Goal: Task Accomplishment & Management: Manage account settings

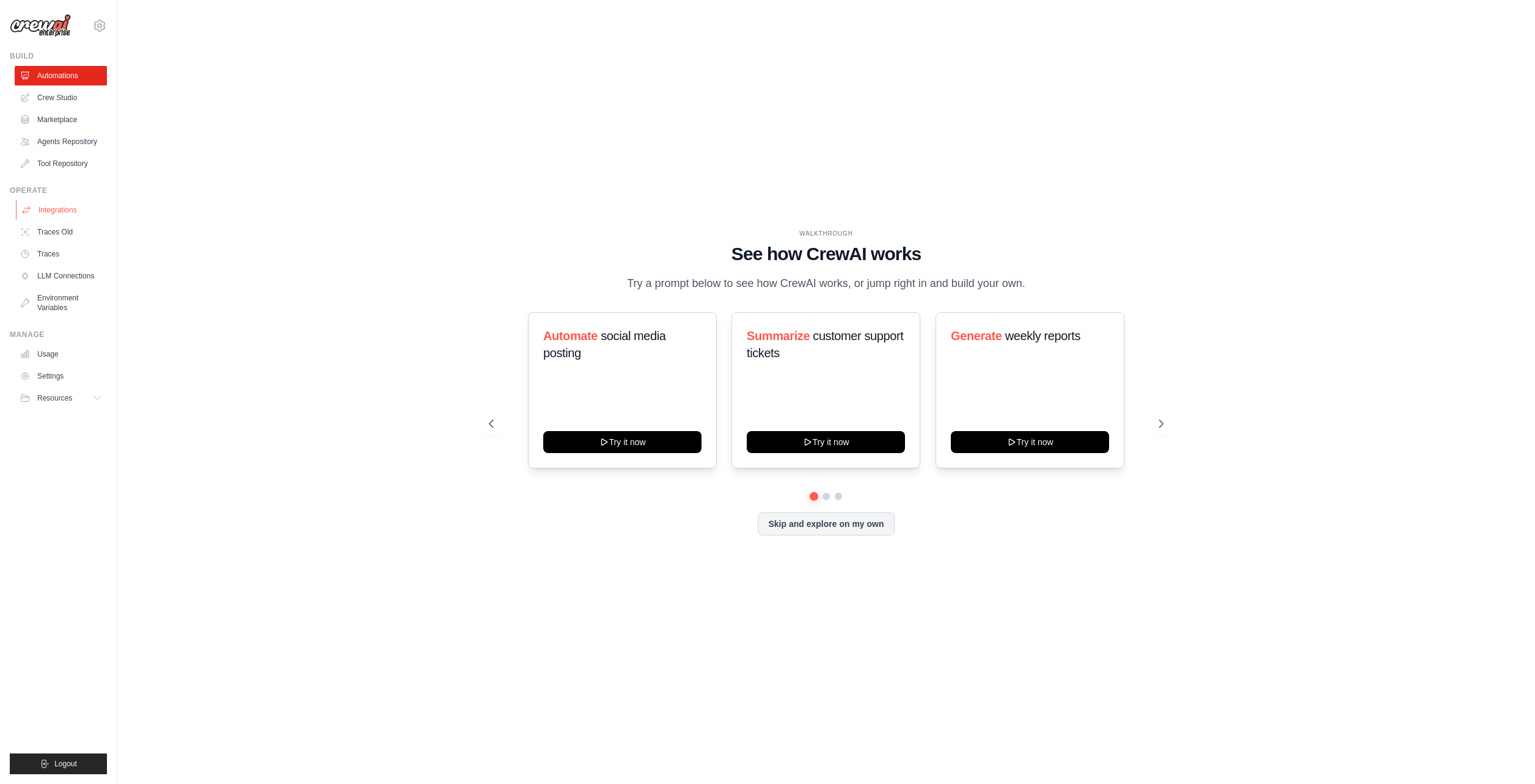
click at [84, 219] on link "Integrations" at bounding box center [62, 210] width 92 height 20
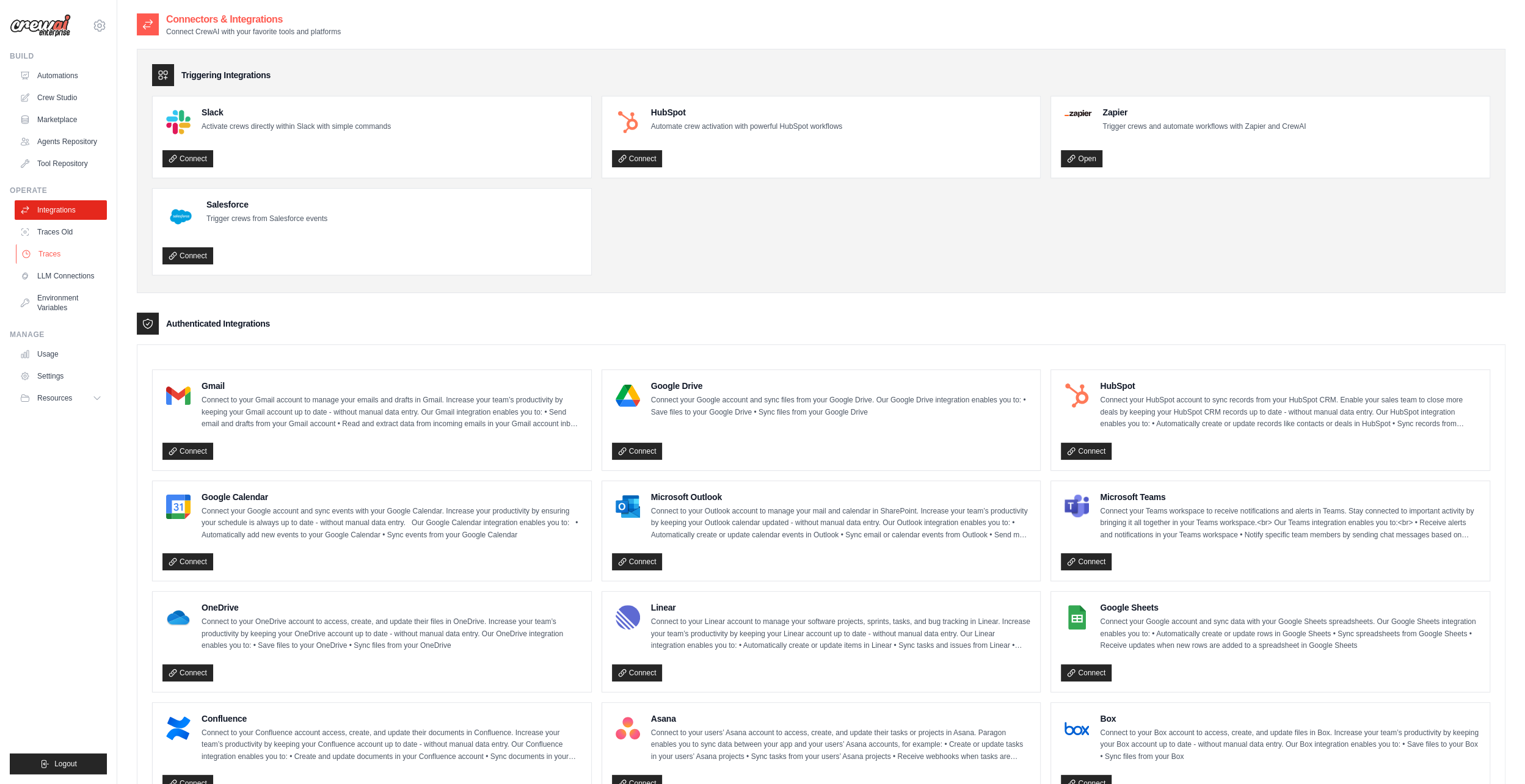
click at [70, 262] on link "Traces" at bounding box center [62, 254] width 92 height 20
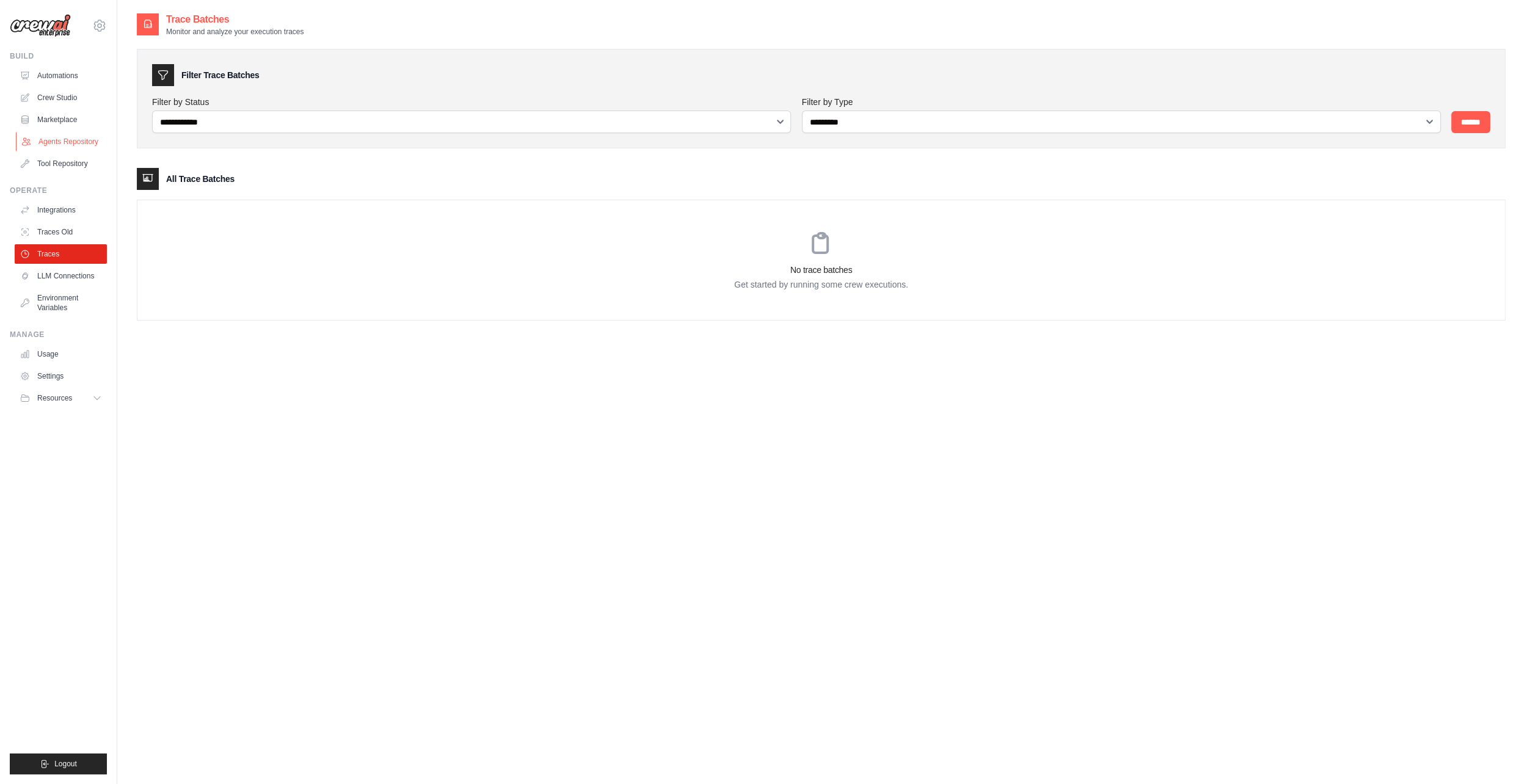
click at [48, 150] on link "Agents Repository" at bounding box center [62, 142] width 92 height 20
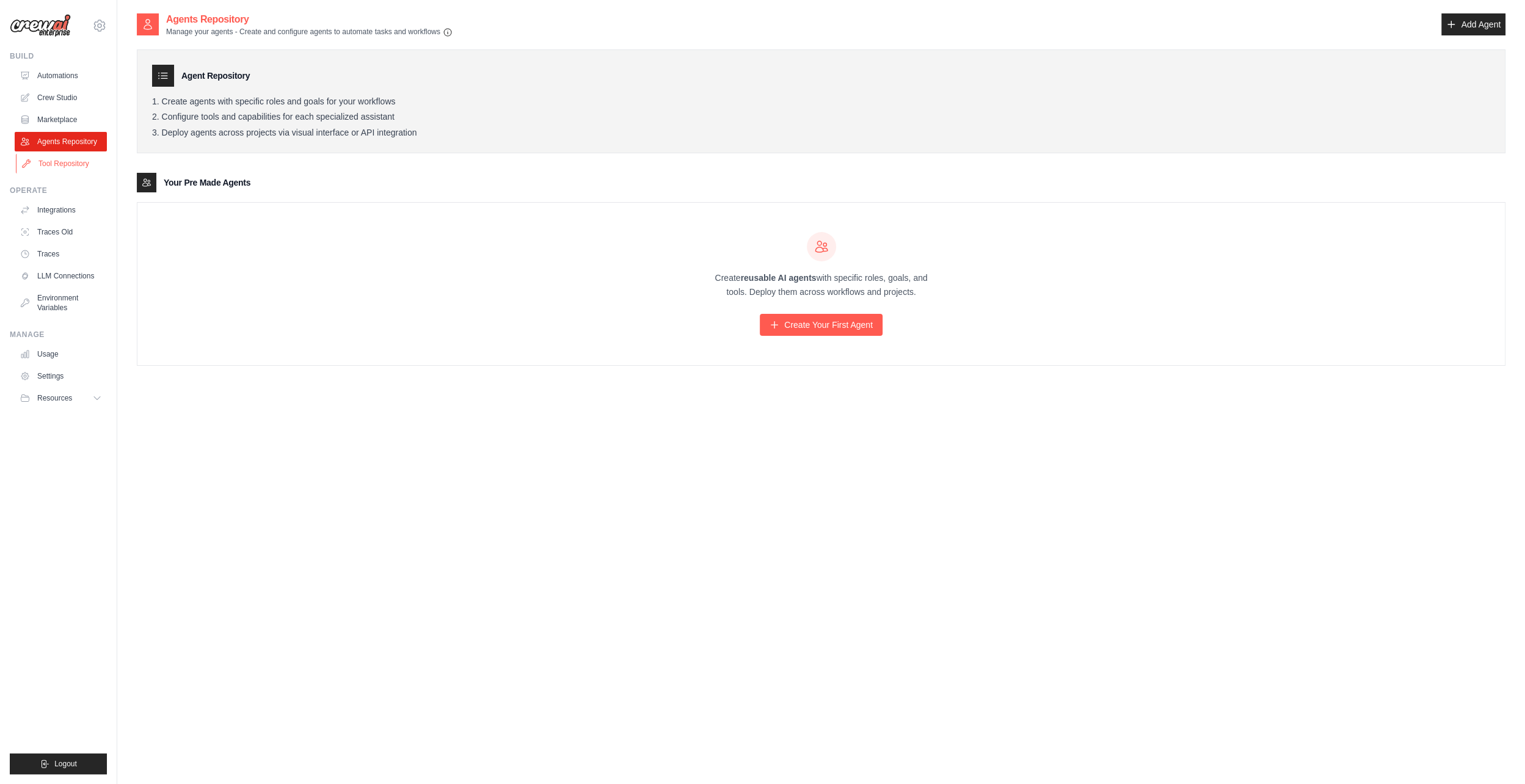
click at [72, 173] on link "Tool Repository" at bounding box center [62, 163] width 92 height 20
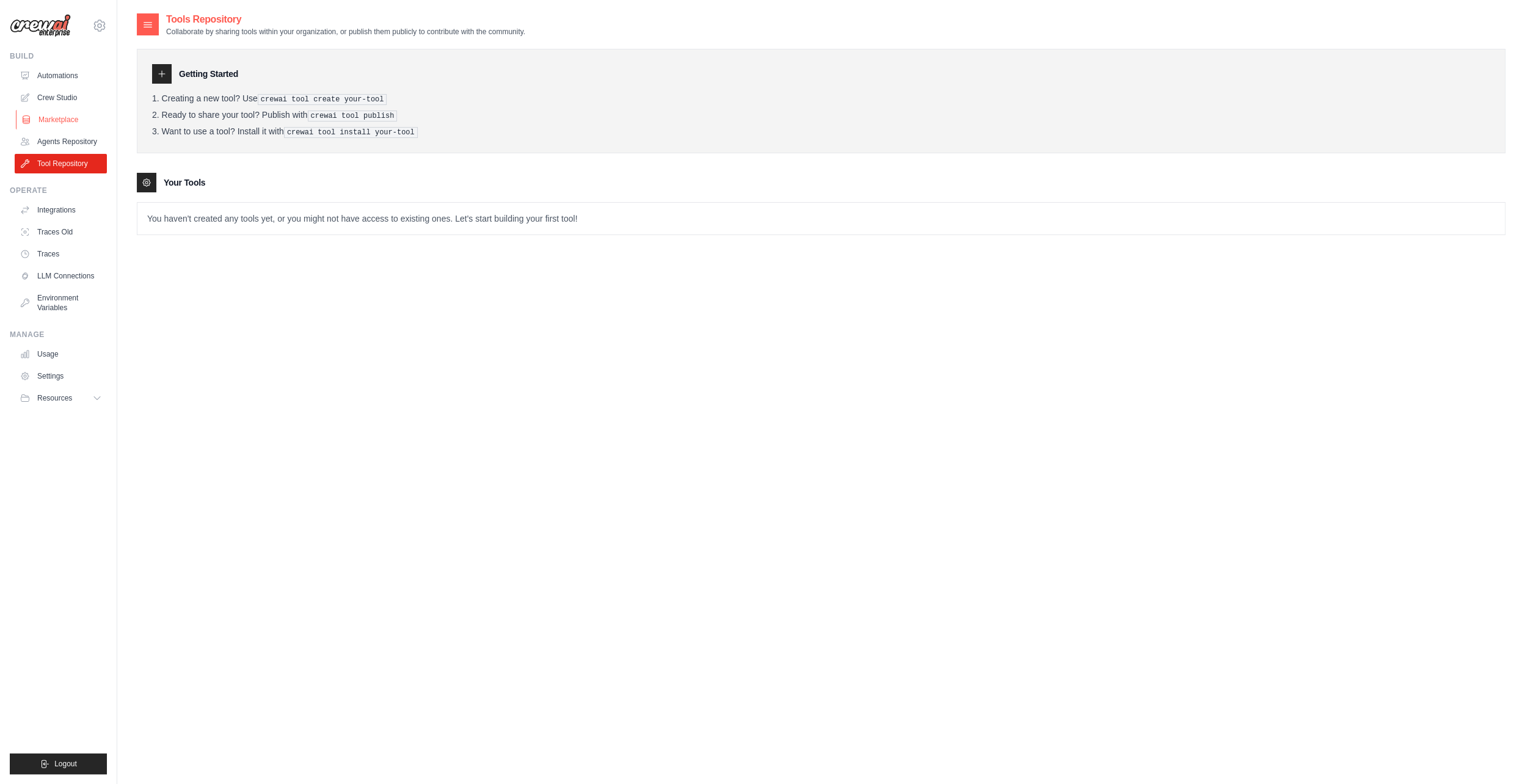
click at [81, 121] on link "Marketplace" at bounding box center [62, 119] width 92 height 20
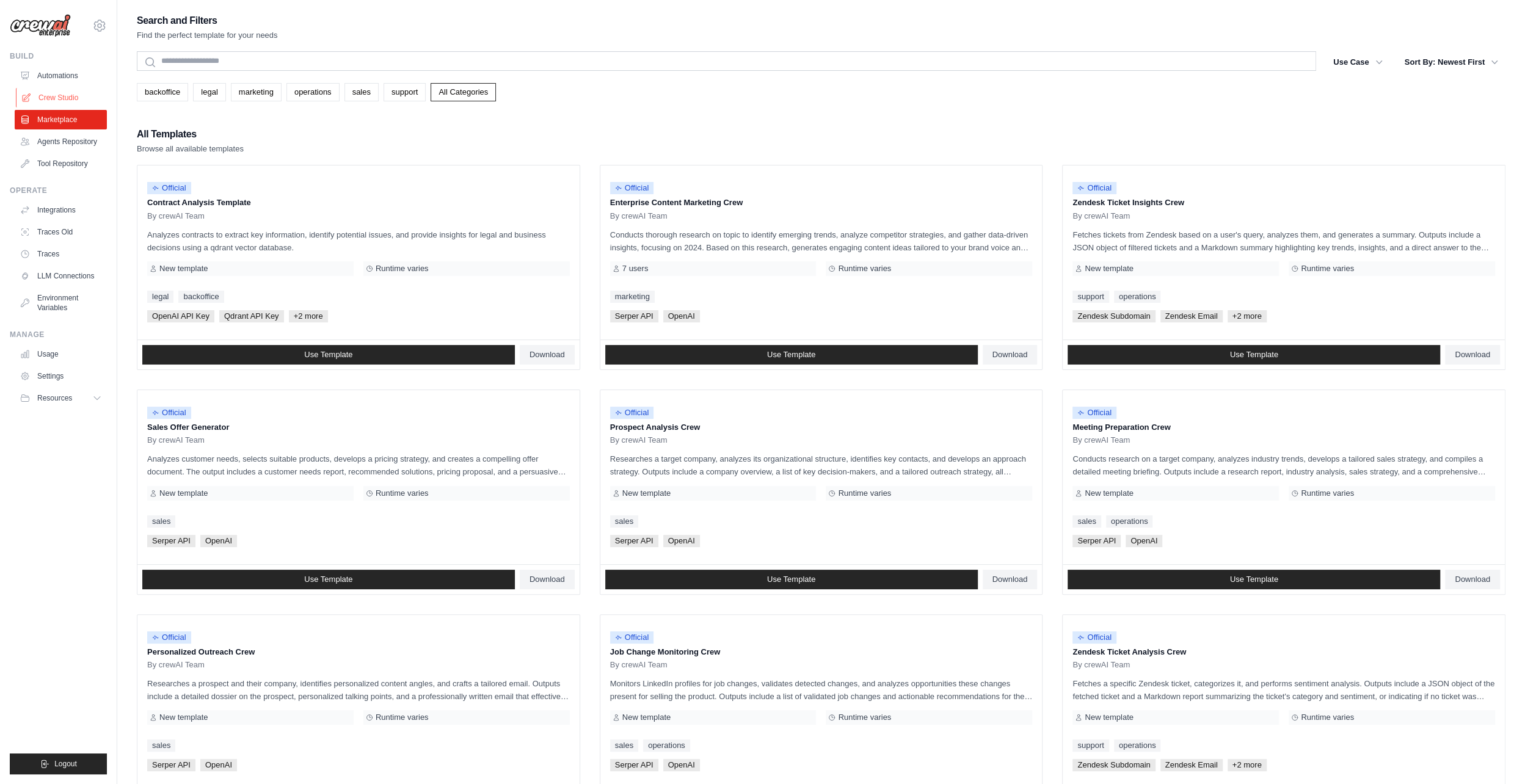
click at [80, 99] on link "Crew Studio" at bounding box center [62, 98] width 92 height 20
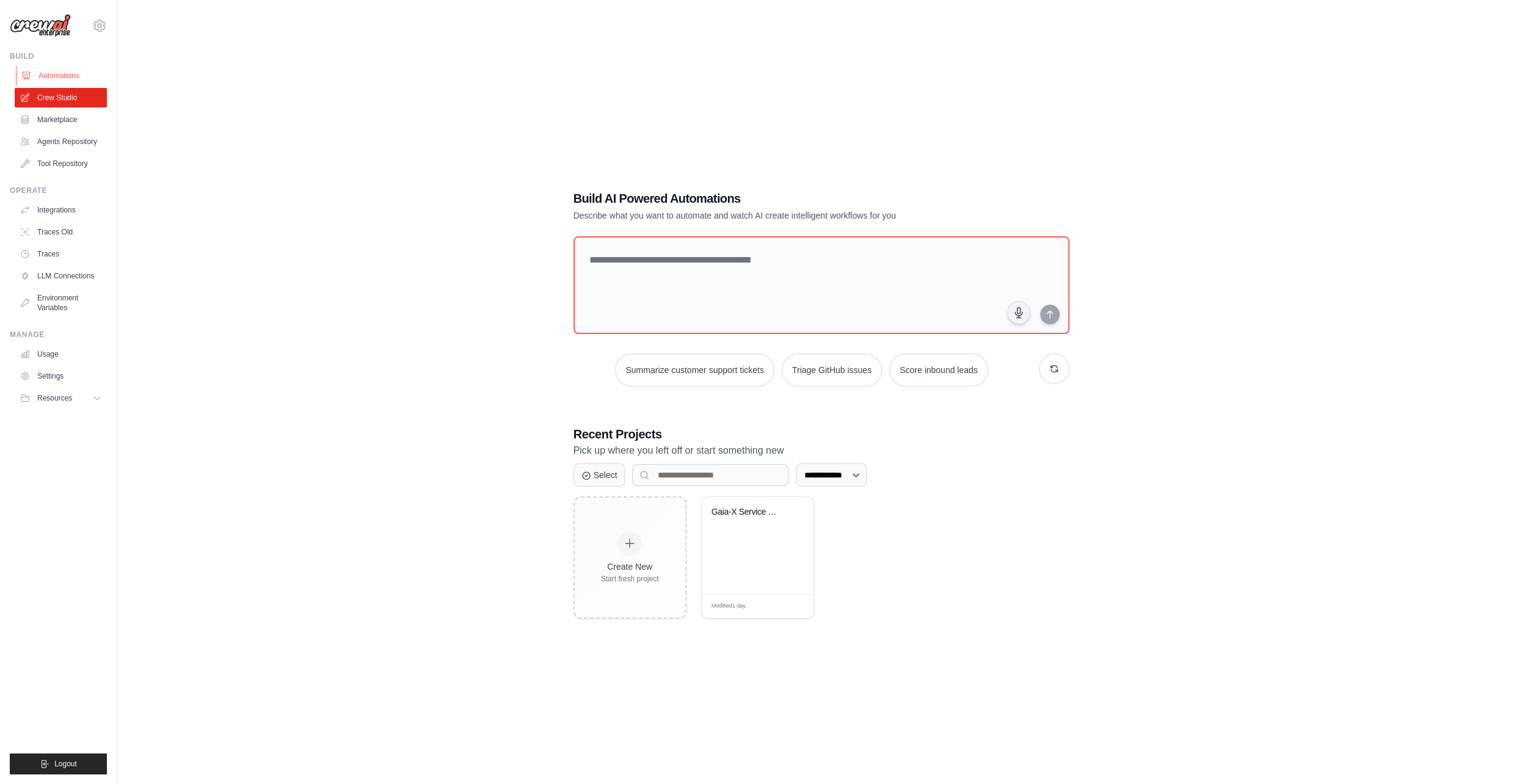
click at [75, 77] on link "Automations" at bounding box center [62, 75] width 92 height 20
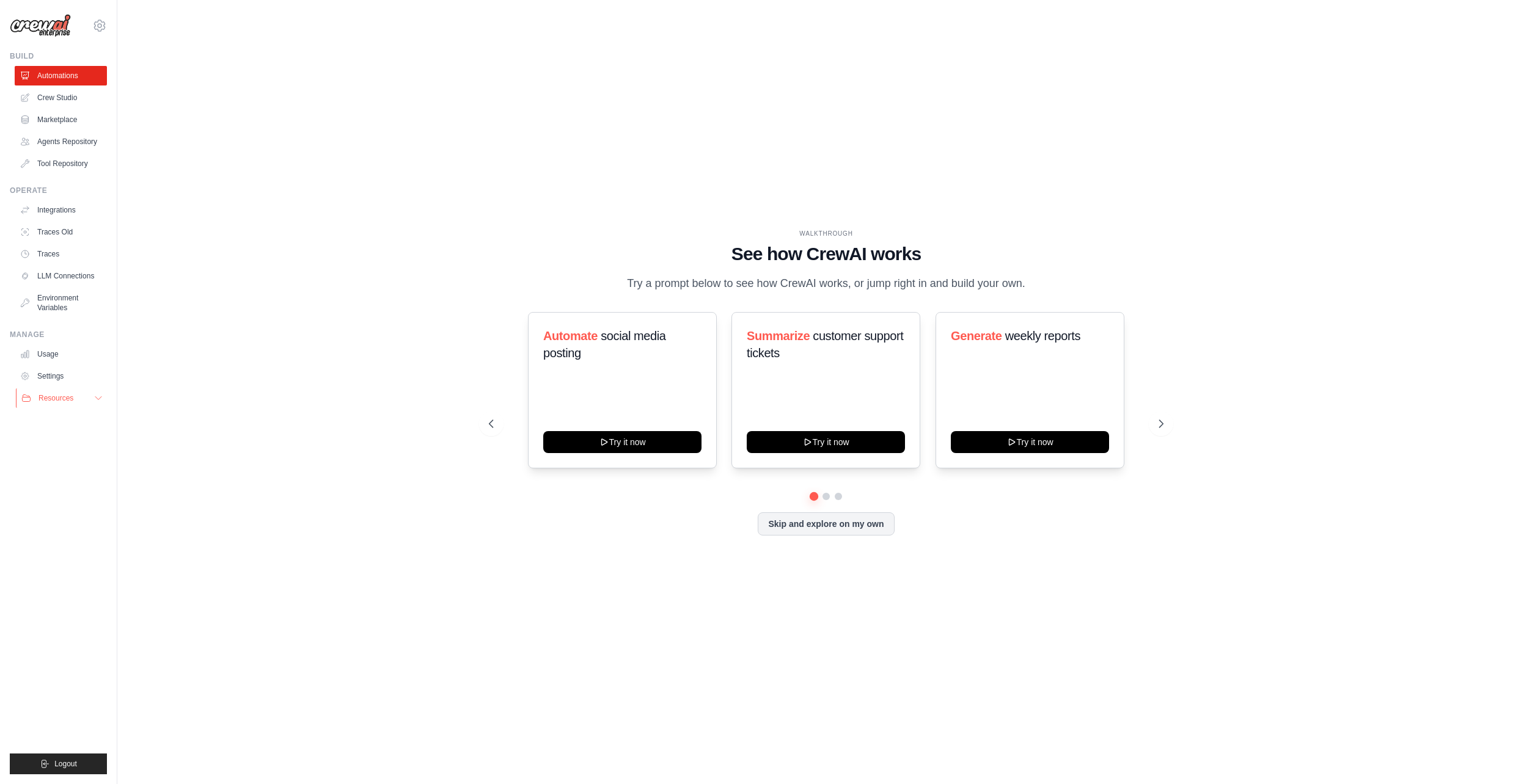
click at [94, 403] on icon at bounding box center [99, 398] width 9 height 9
click at [88, 447] on link "GitHub" at bounding box center [66, 438] width 85 height 17
click at [73, 386] on link "Settings" at bounding box center [62, 376] width 92 height 20
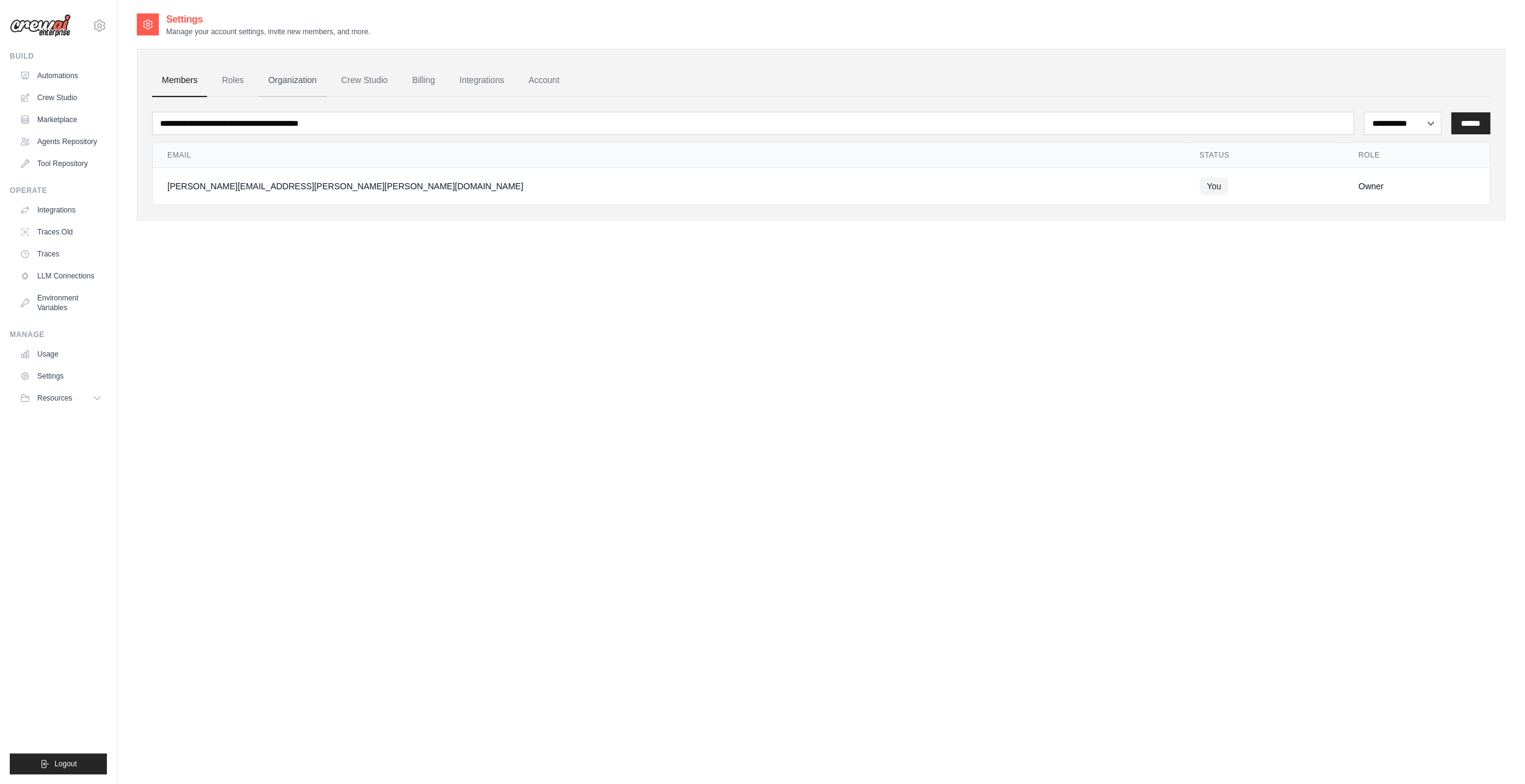
click at [289, 79] on link "Organization" at bounding box center [292, 80] width 68 height 33
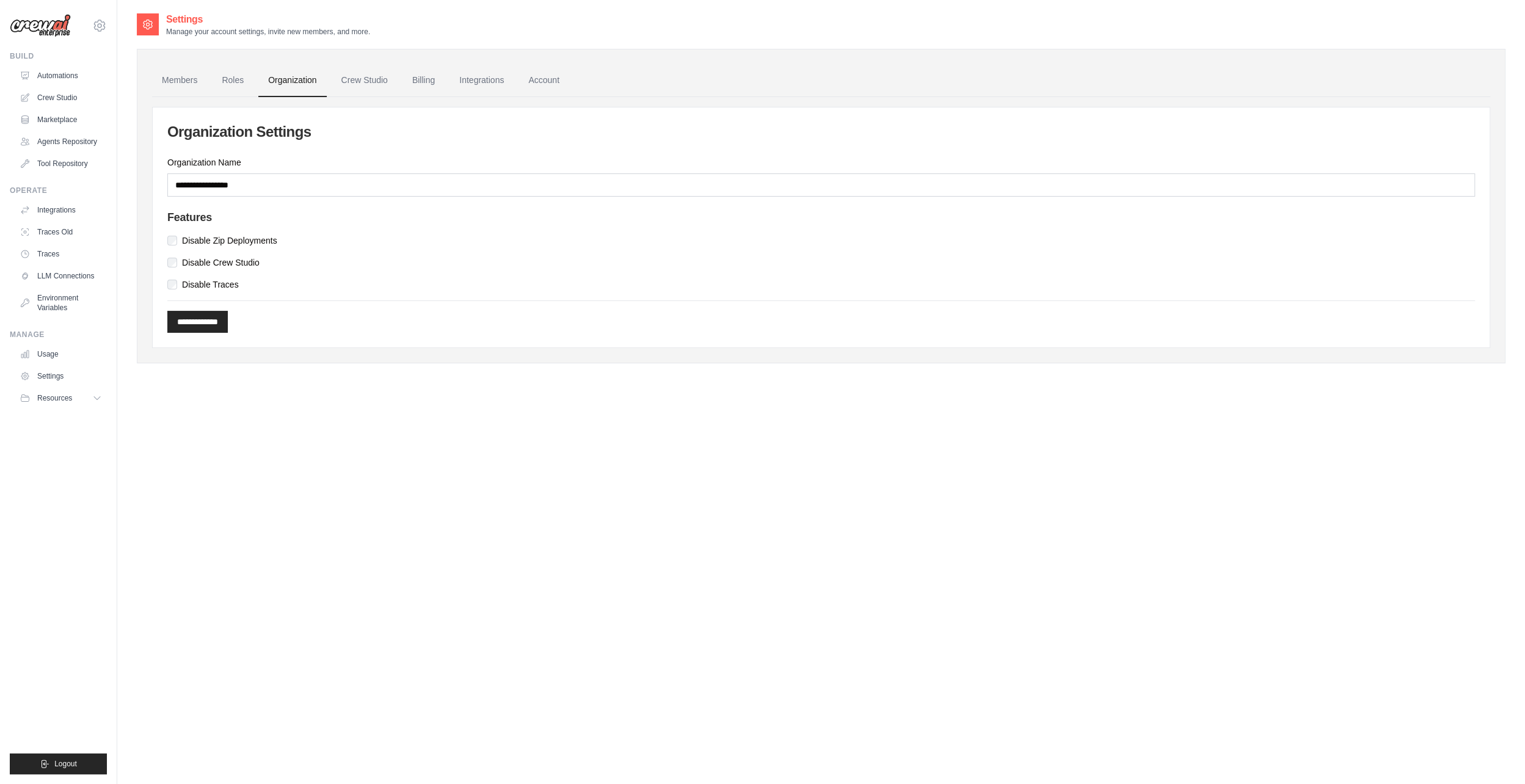
click at [345, 73] on link "Crew Studio" at bounding box center [365, 80] width 66 height 33
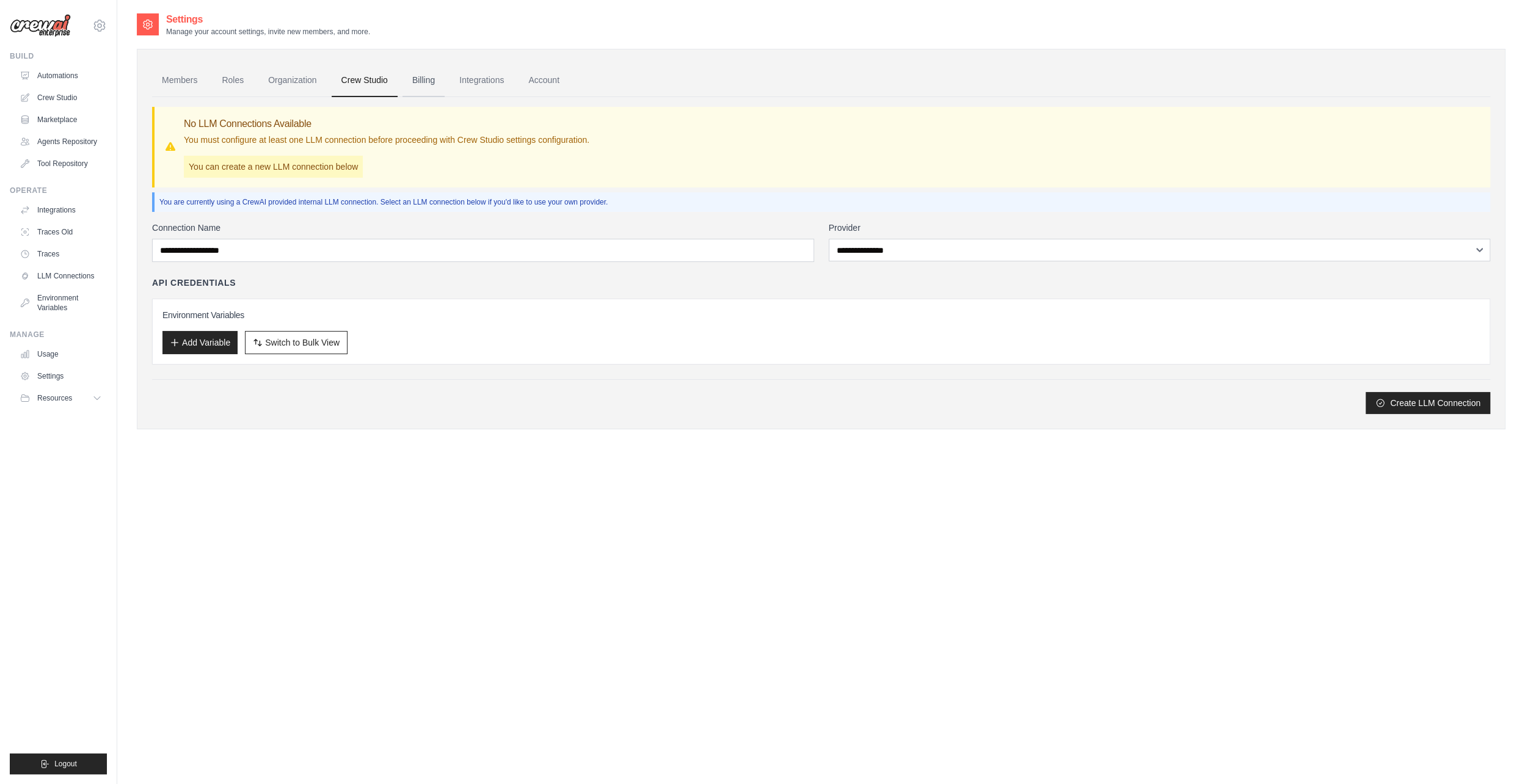
click at [430, 76] on link "Billing" at bounding box center [423, 80] width 42 height 33
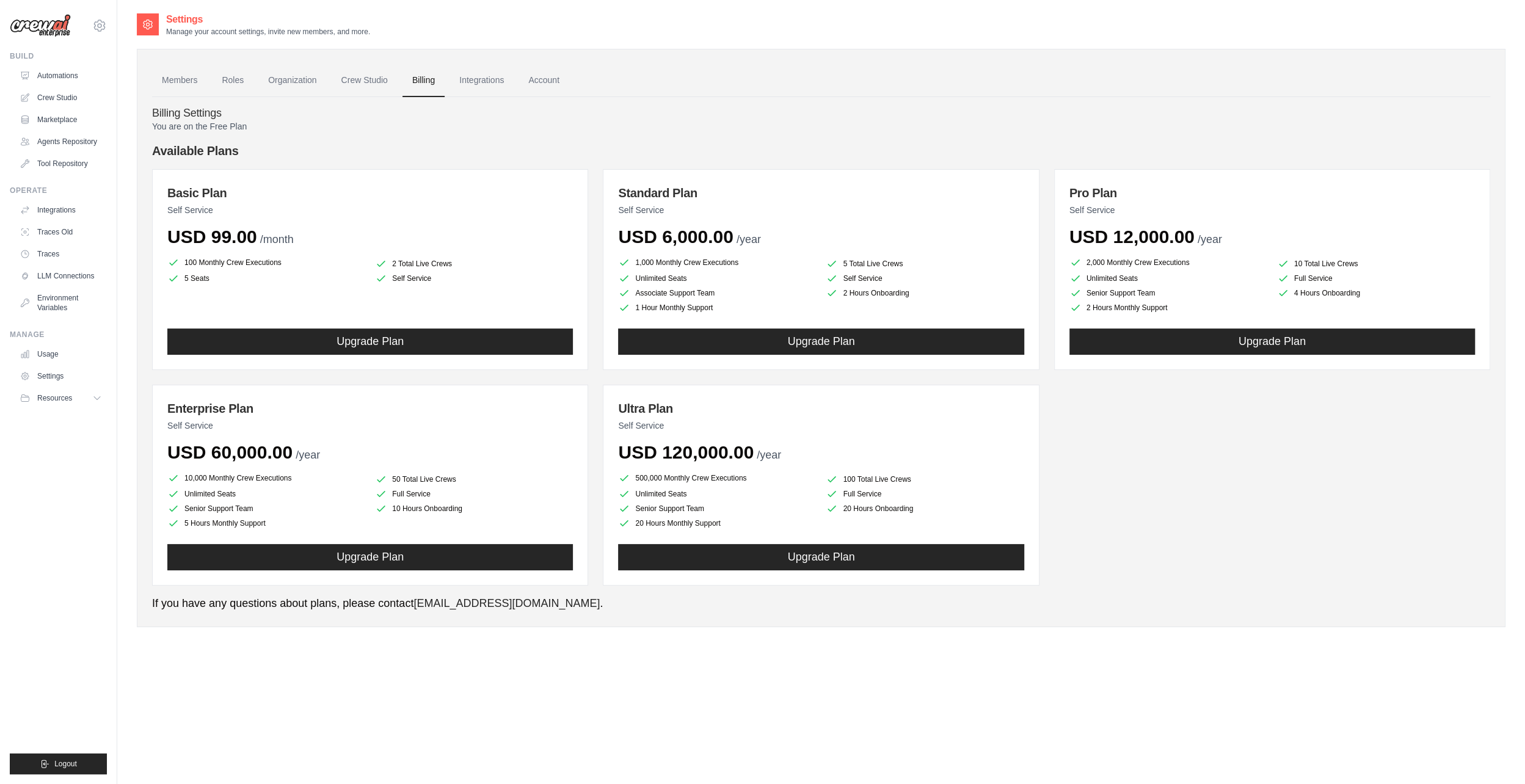
click at [383, 81] on link "Crew Studio" at bounding box center [365, 80] width 66 height 33
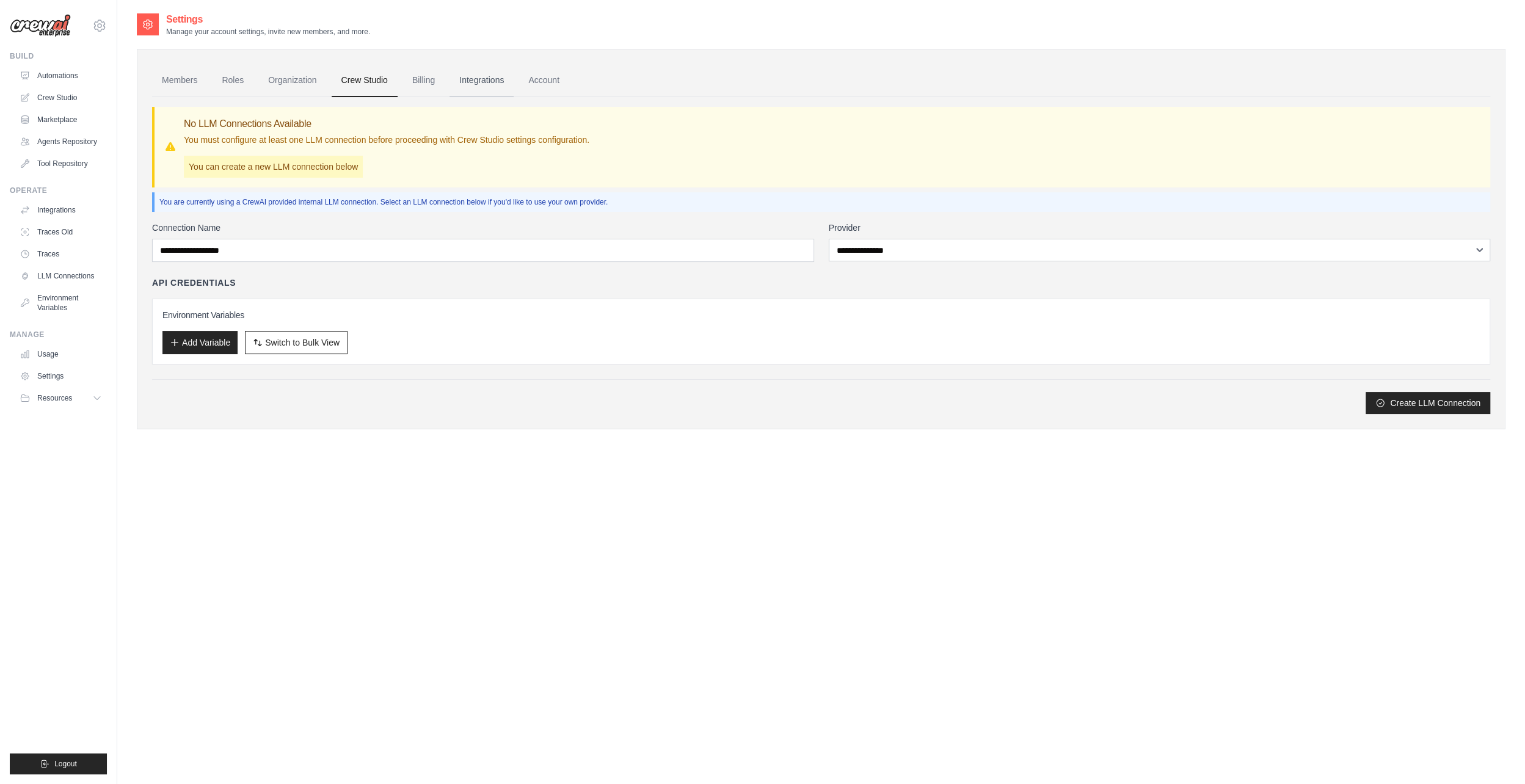
click at [476, 72] on link "Integrations" at bounding box center [481, 80] width 64 height 33
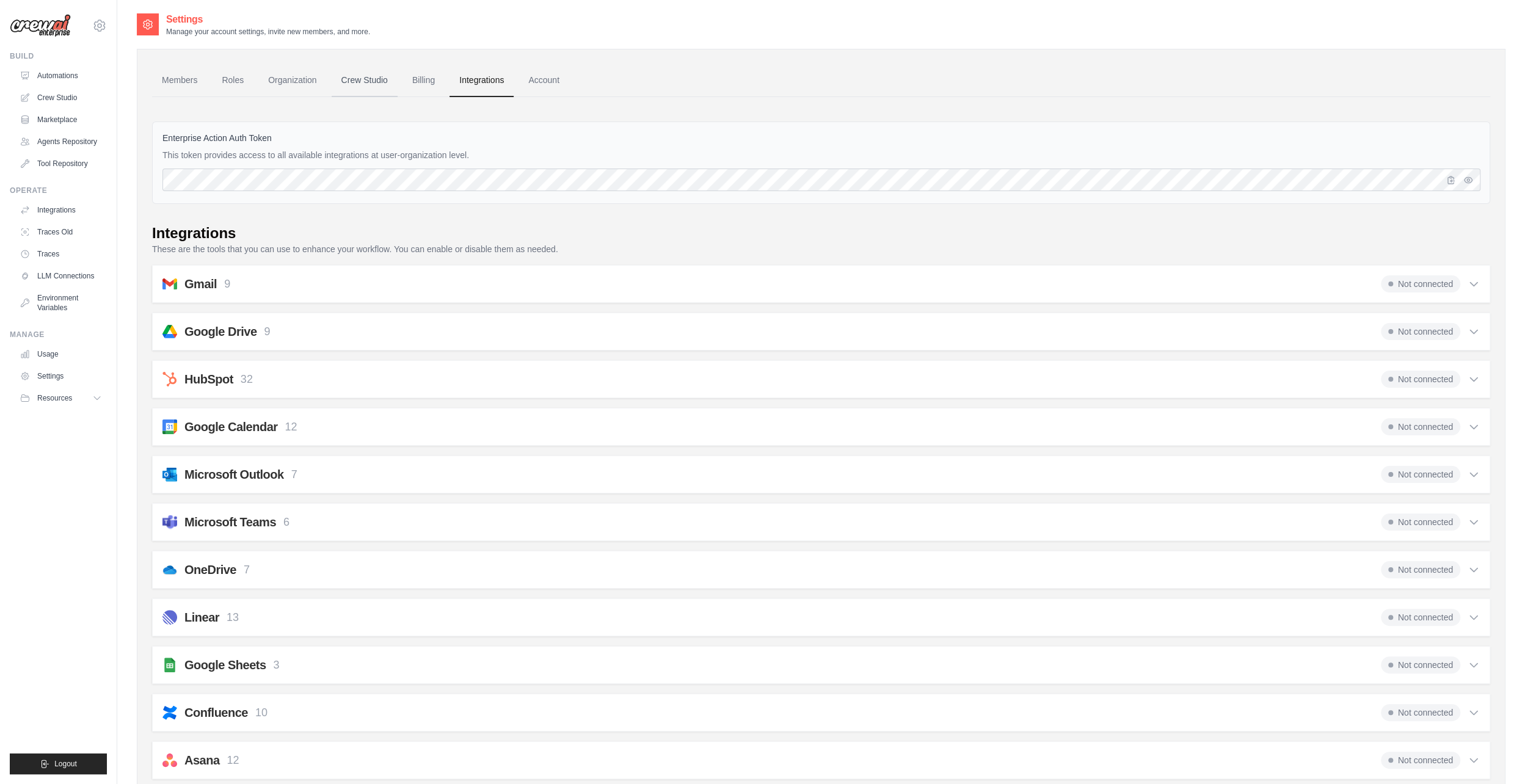
click at [385, 81] on link "Crew Studio" at bounding box center [365, 80] width 66 height 33
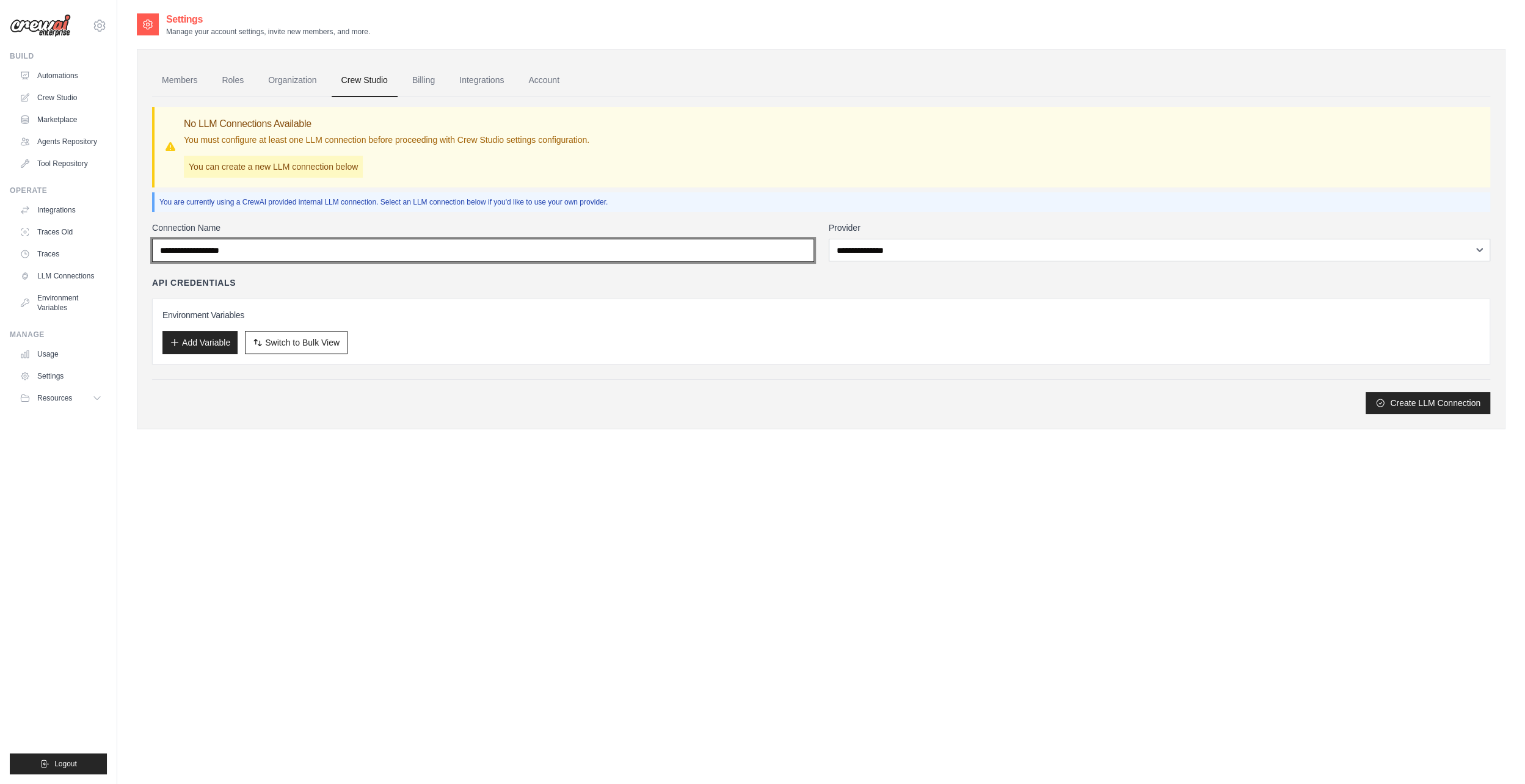
click at [273, 253] on input "Connection Name" at bounding box center [483, 250] width 662 height 23
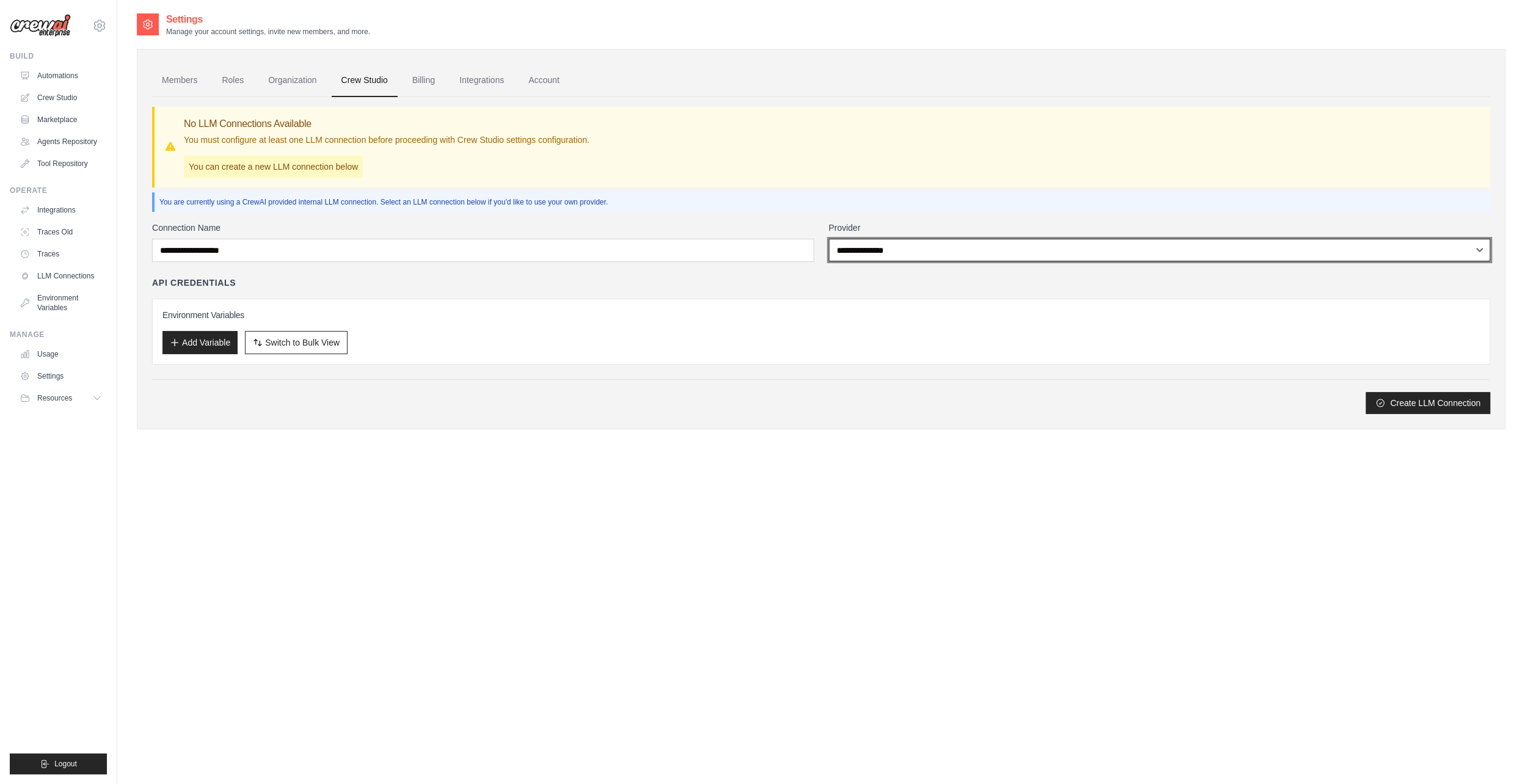
click at [996, 239] on select "**********" at bounding box center [1160, 250] width 662 height 23
click at [990, 244] on select "**********" at bounding box center [1160, 250] width 662 height 23
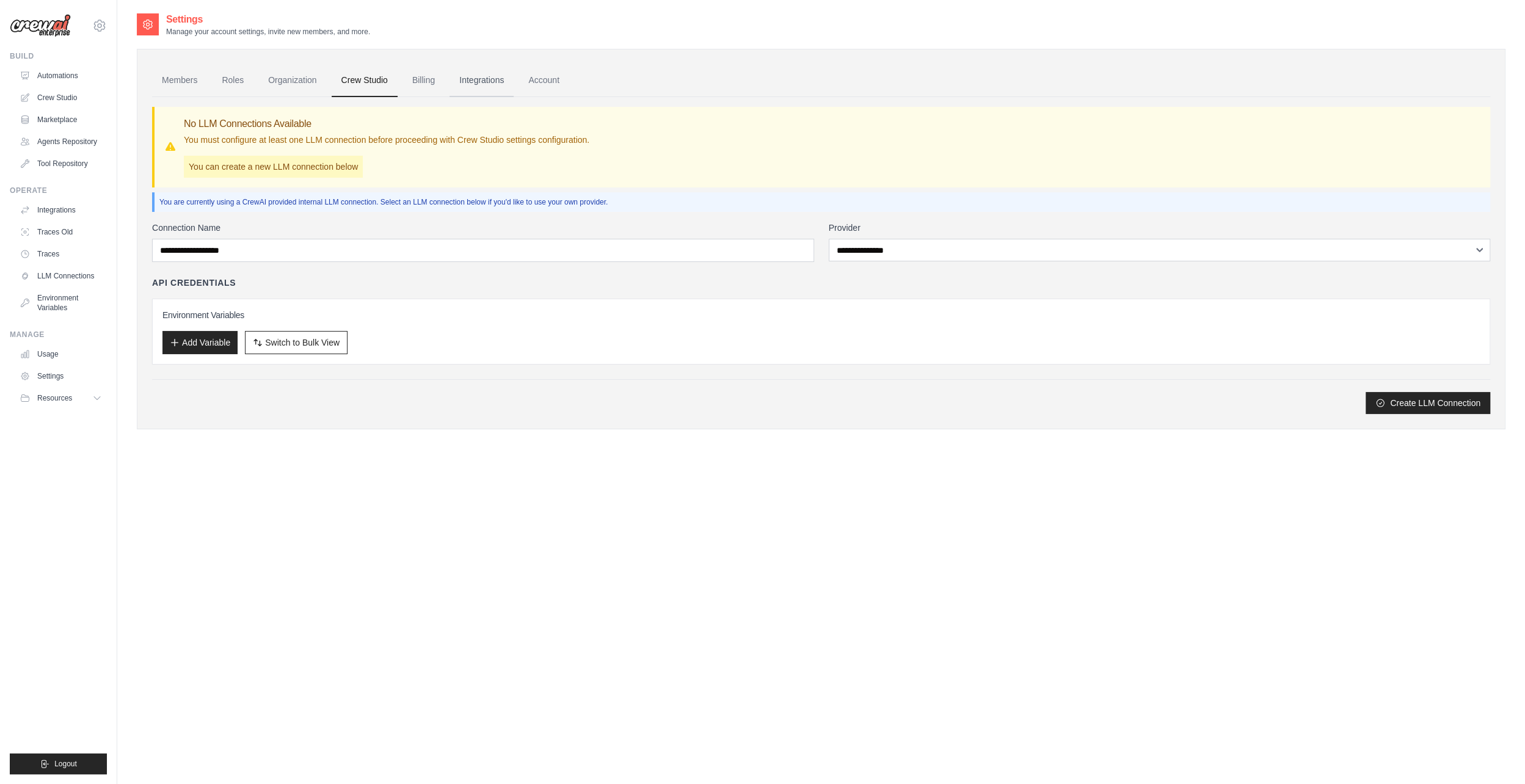
click at [510, 84] on link "Integrations" at bounding box center [481, 80] width 64 height 33
click at [551, 81] on link "Account" at bounding box center [544, 80] width 51 height 33
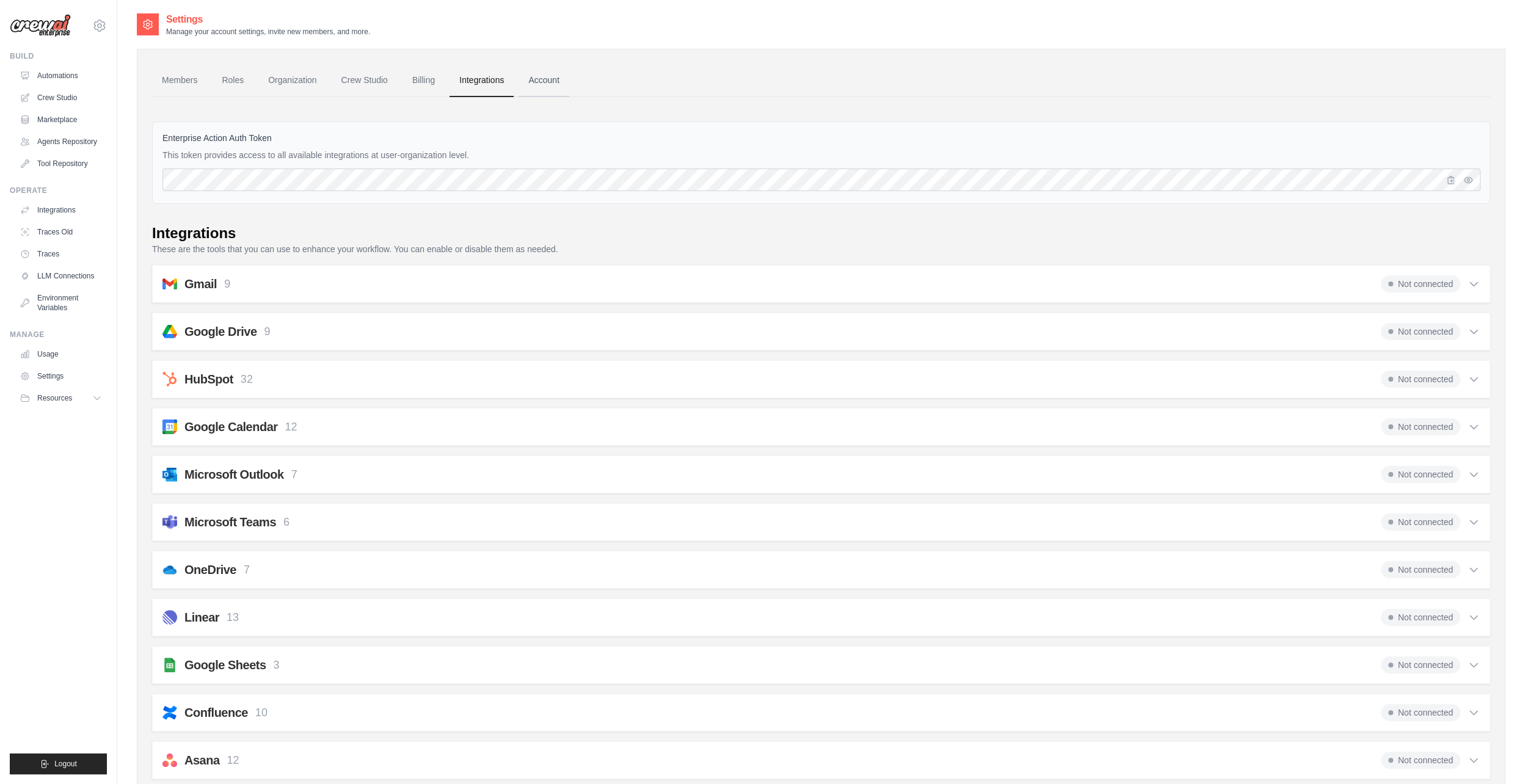
click at [563, 83] on link "Account" at bounding box center [544, 80] width 51 height 33
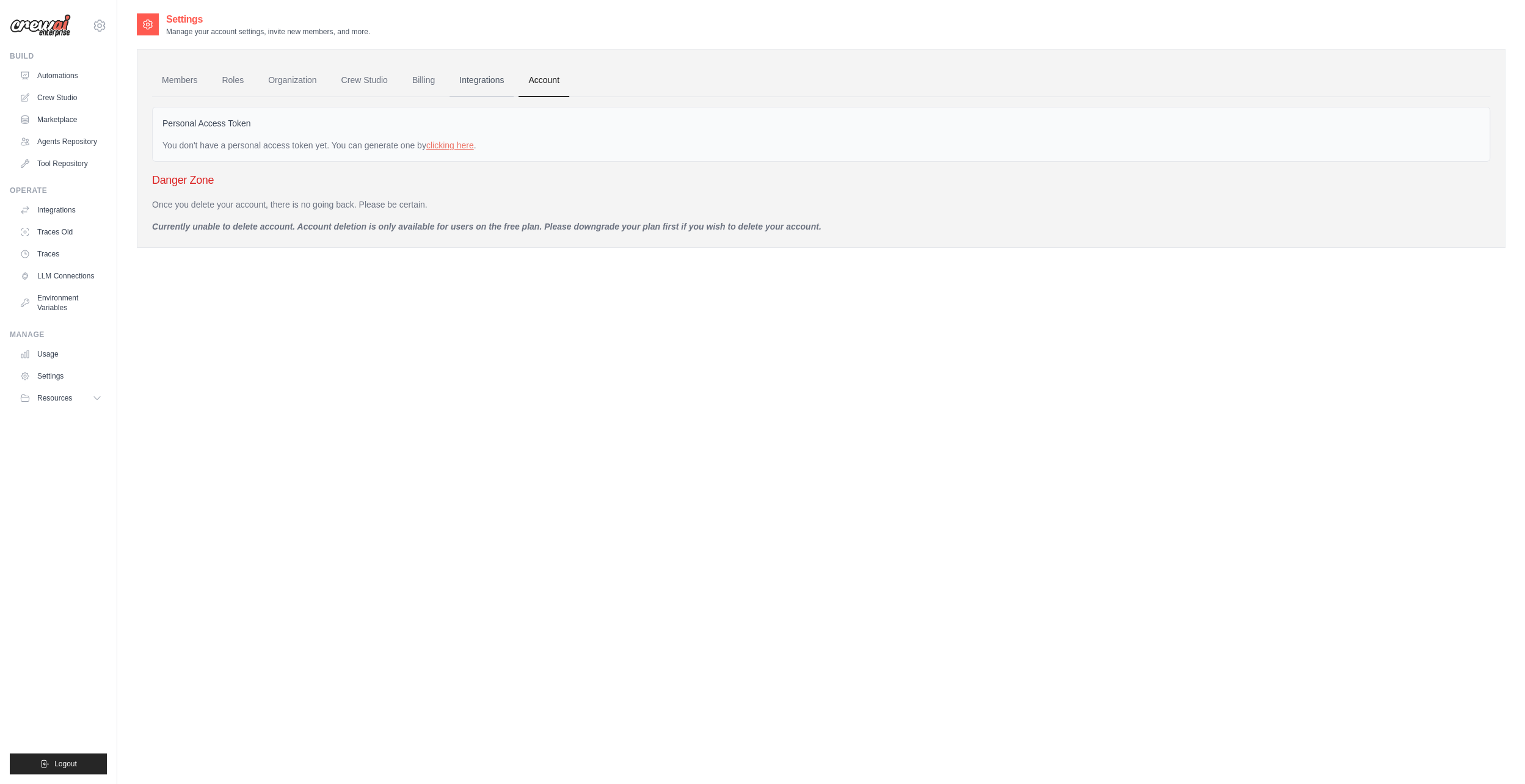
click at [510, 82] on link "Integrations" at bounding box center [481, 80] width 64 height 33
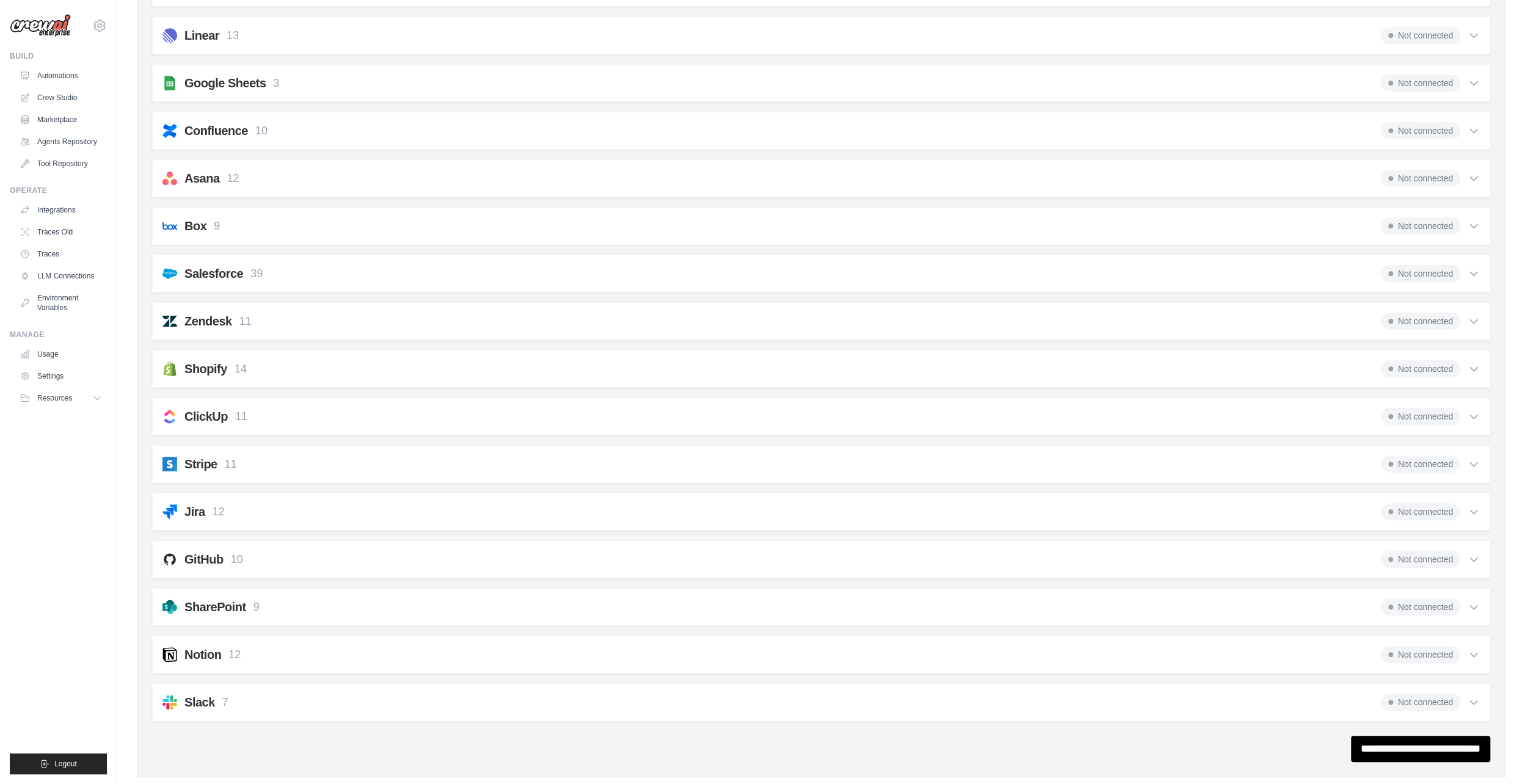
scroll to position [597, 0]
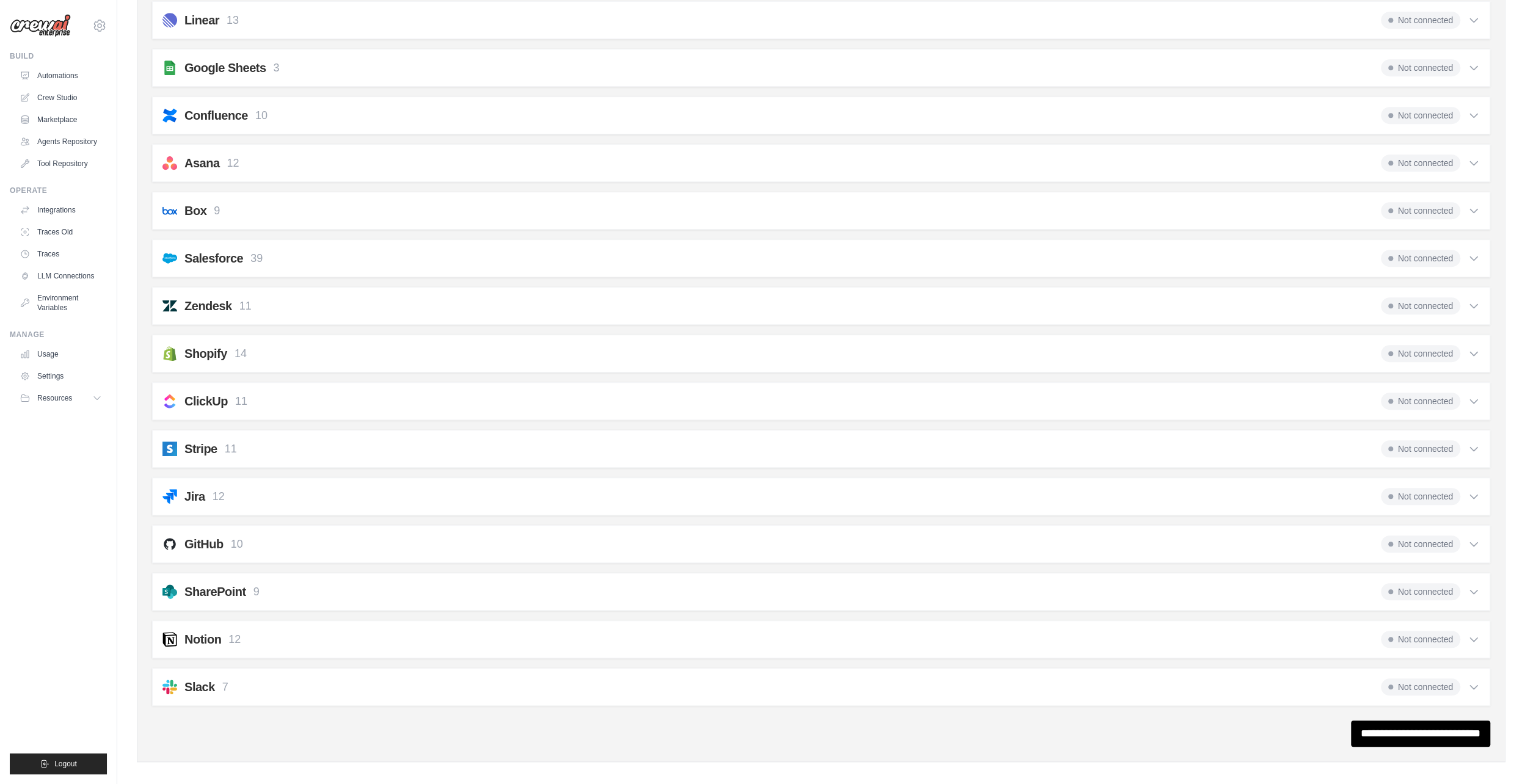
click at [272, 541] on div "GitHub 10 Not connected" at bounding box center [821, 544] width 1318 height 17
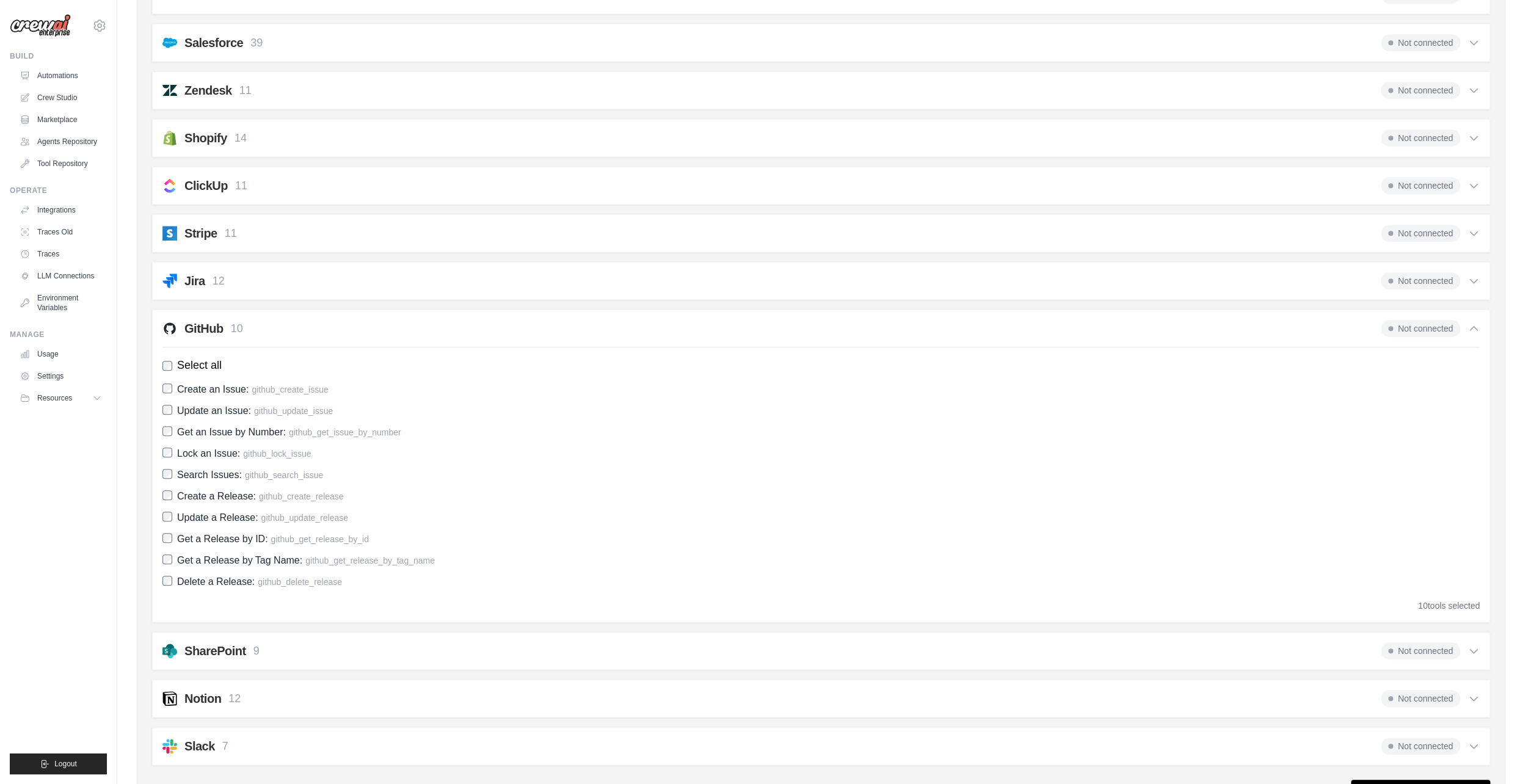
scroll to position [841, 0]
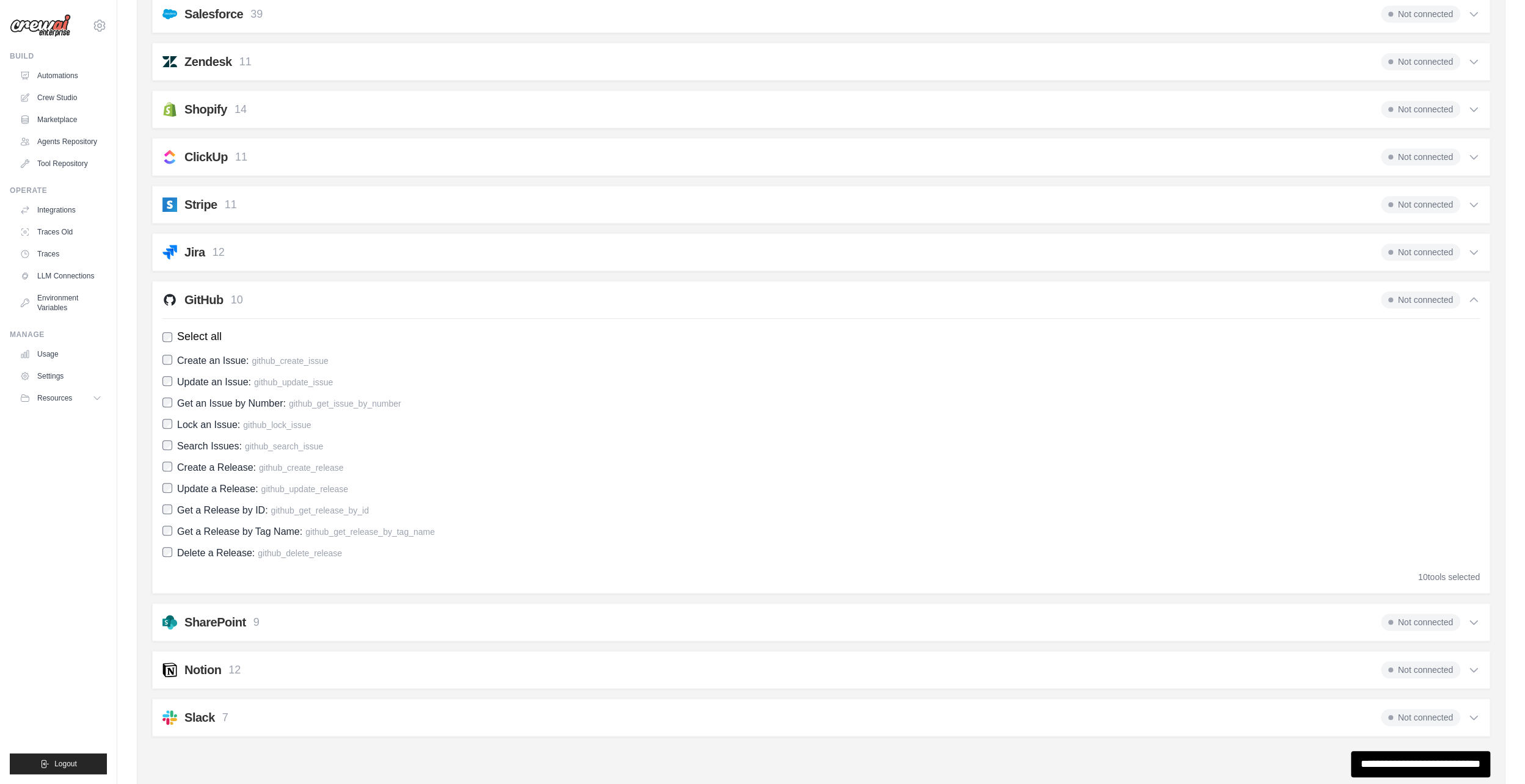
click at [1448, 294] on span "Not connected" at bounding box center [1421, 300] width 80 height 17
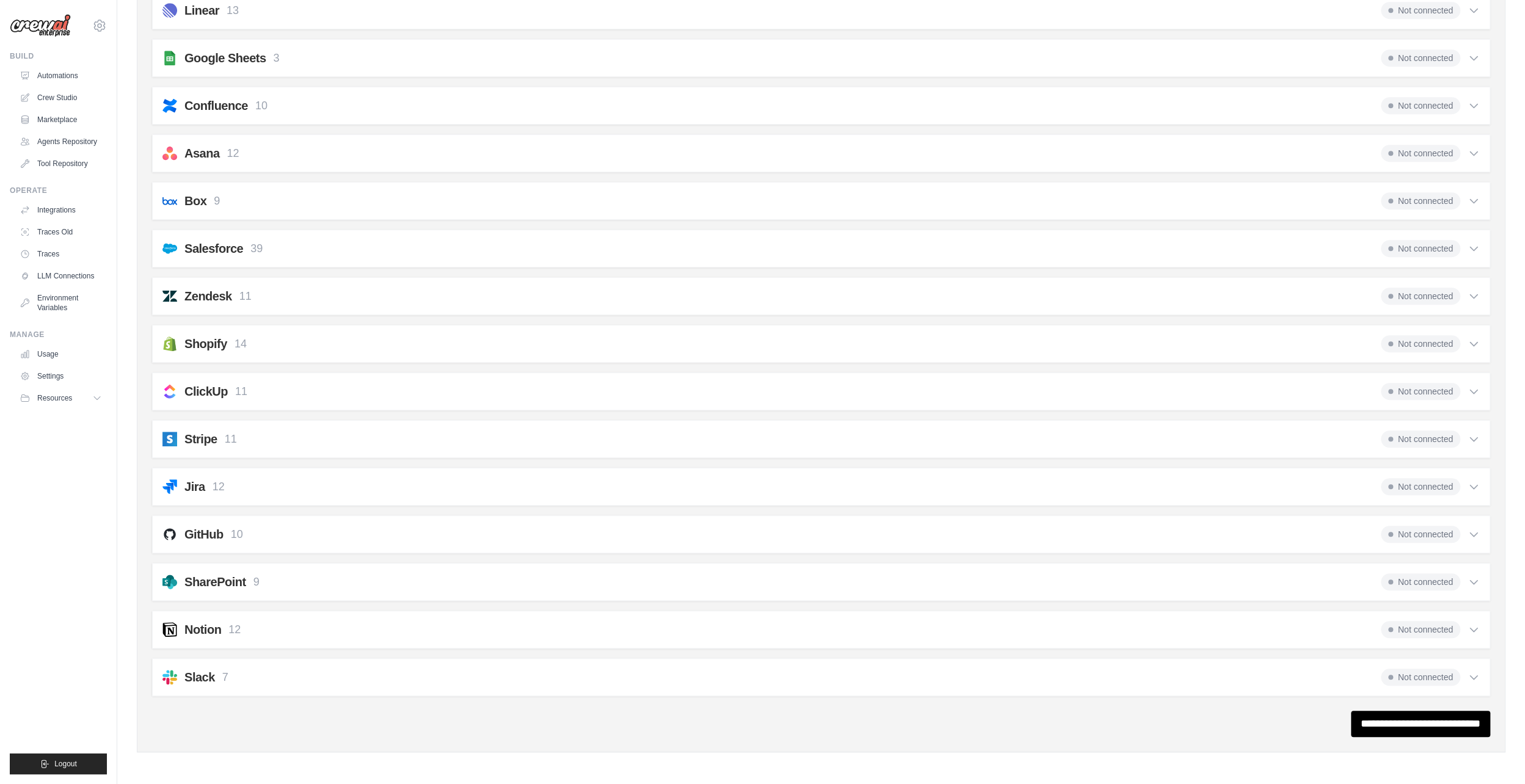
scroll to position [597, 0]
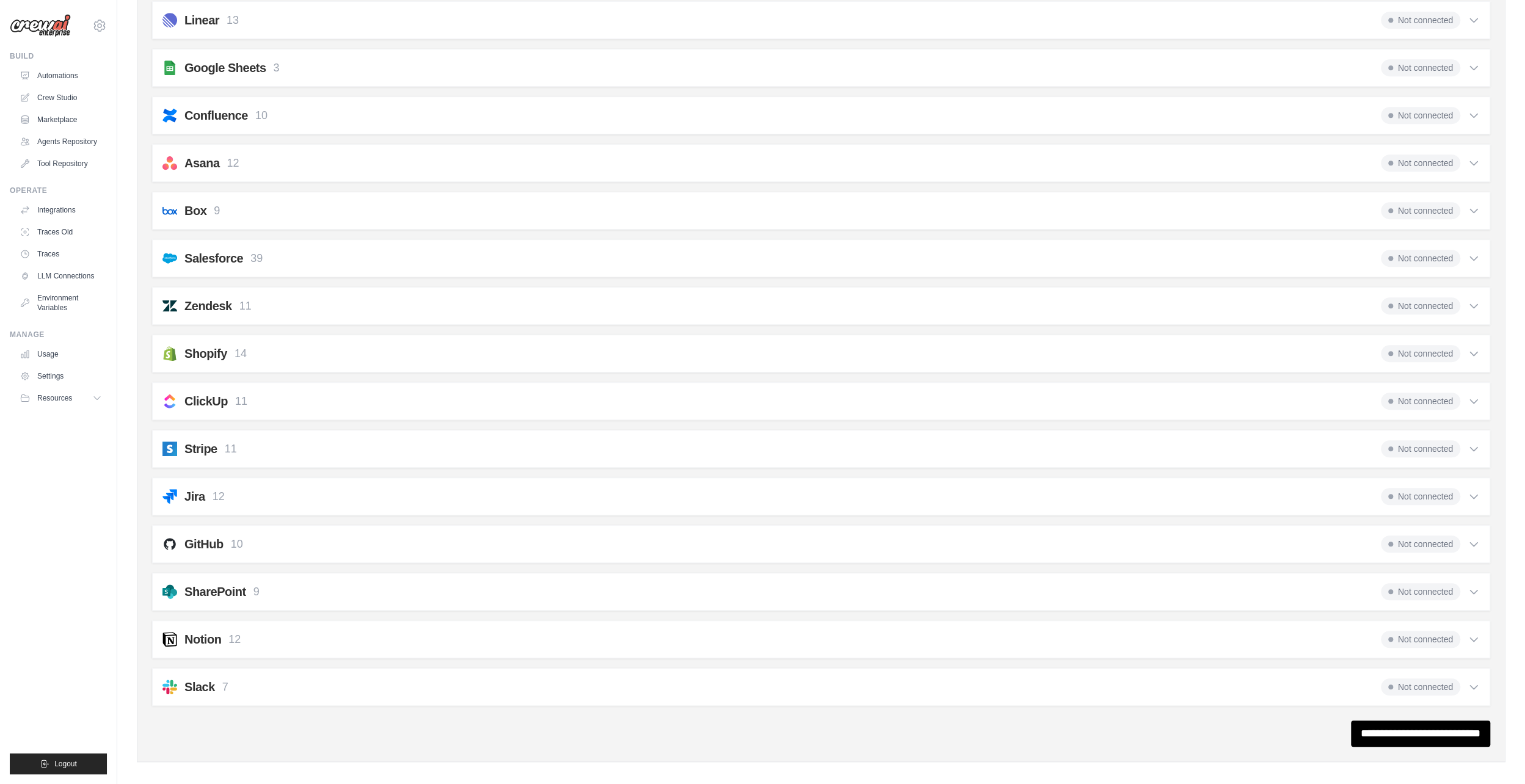
click at [201, 542] on h2 "GitHub" at bounding box center [204, 544] width 39 height 17
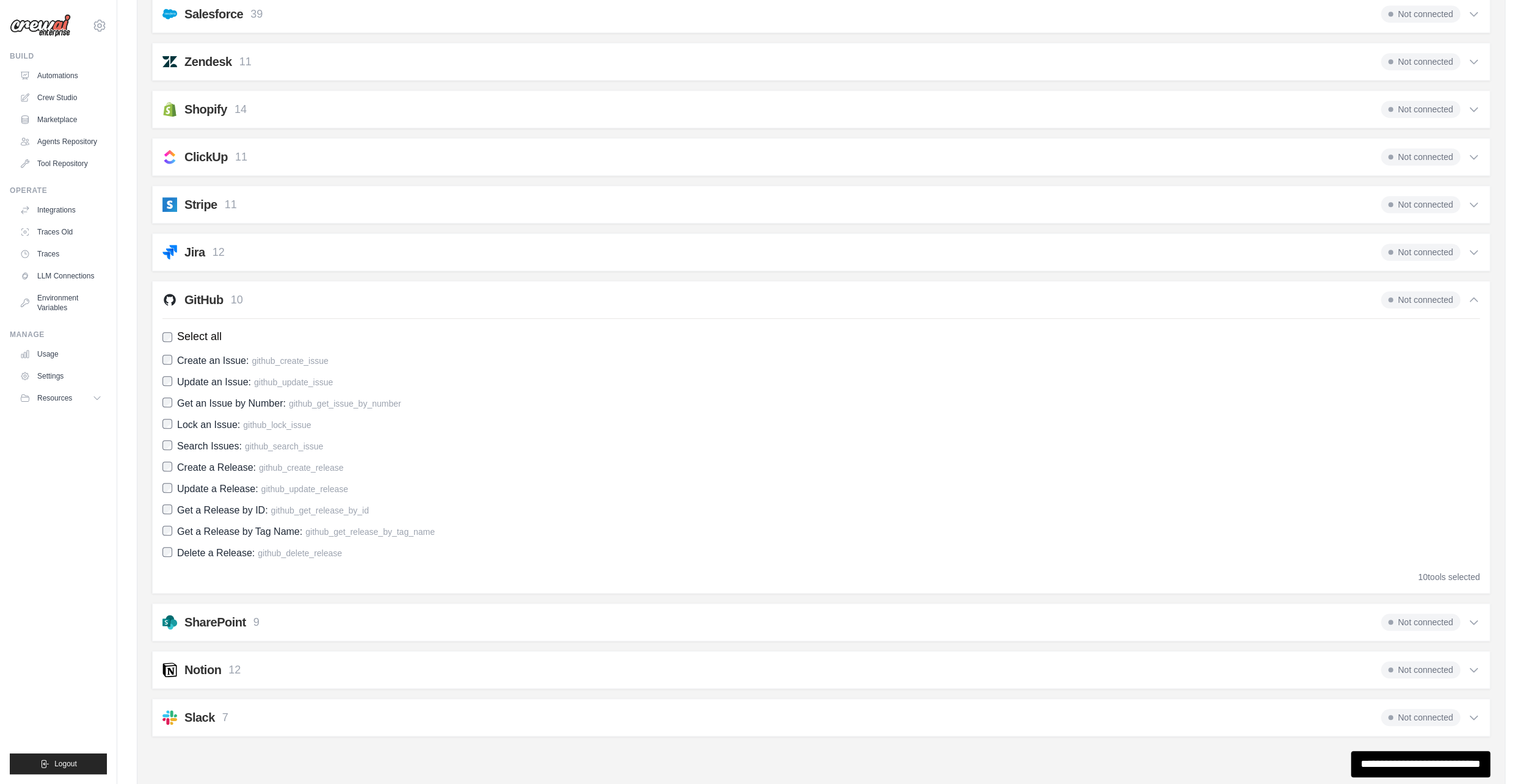
click at [1444, 571] on div "10 tools selected" at bounding box center [1449, 577] width 62 height 12
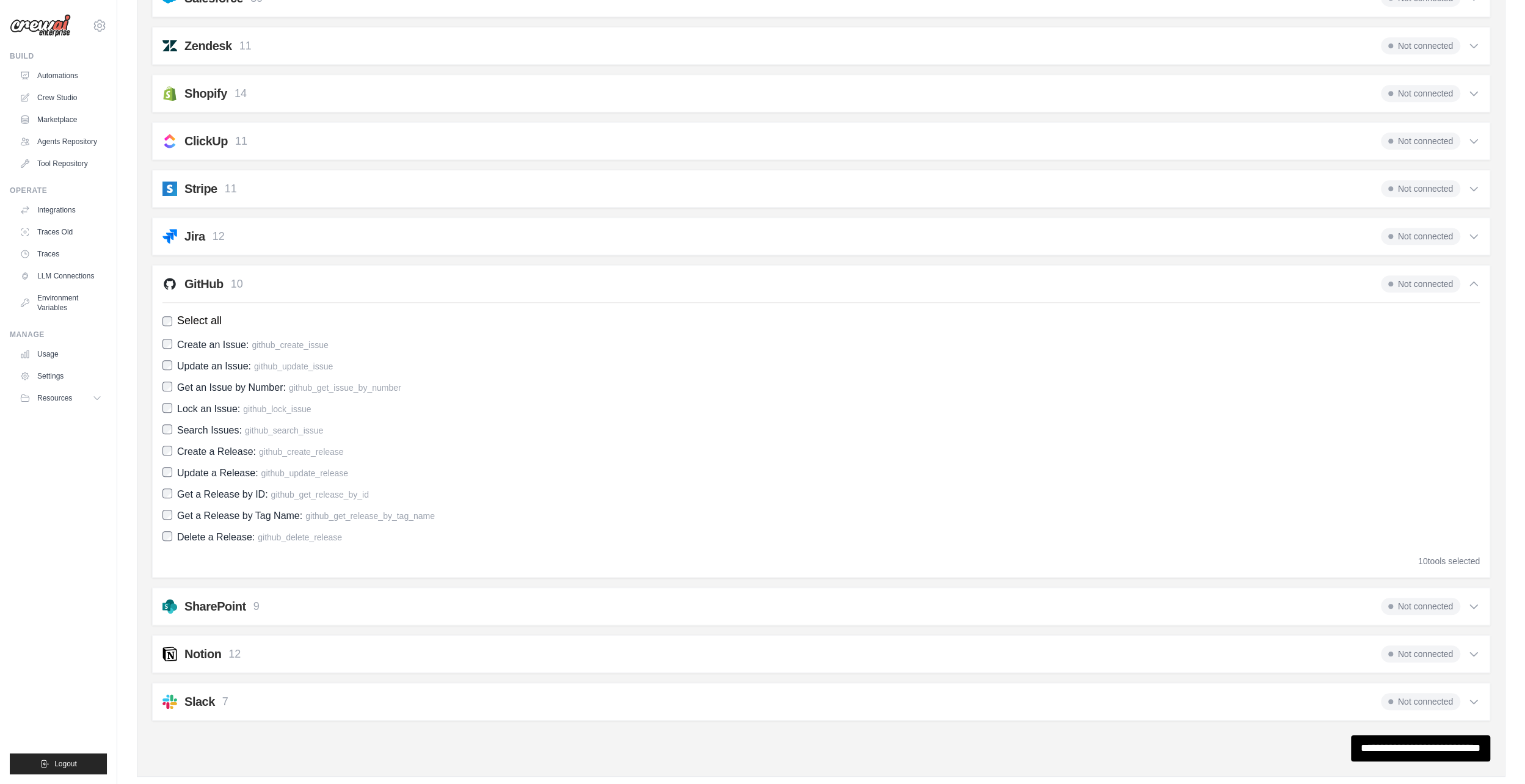
scroll to position [872, 0]
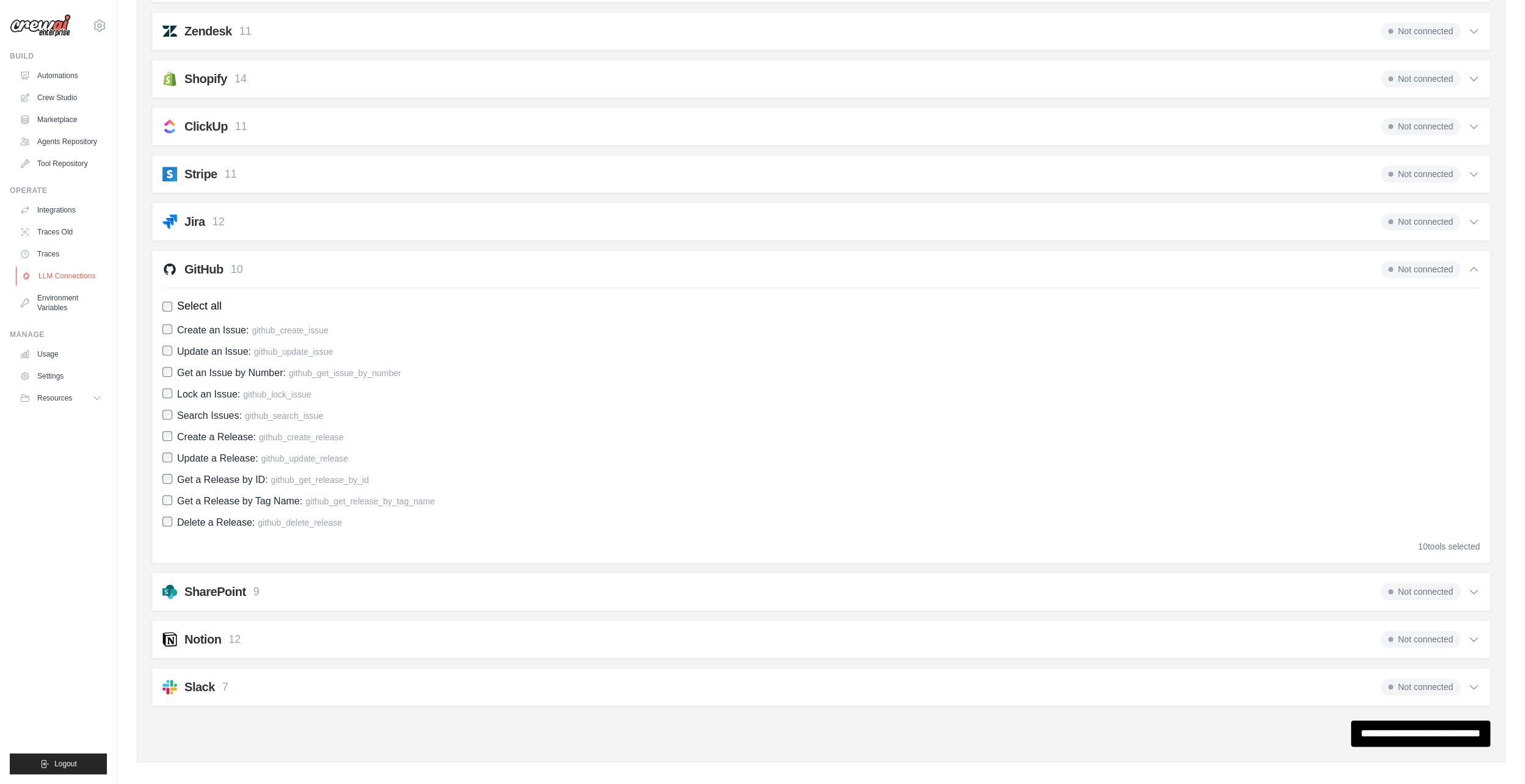
click at [45, 281] on link "LLM Connections" at bounding box center [62, 276] width 92 height 20
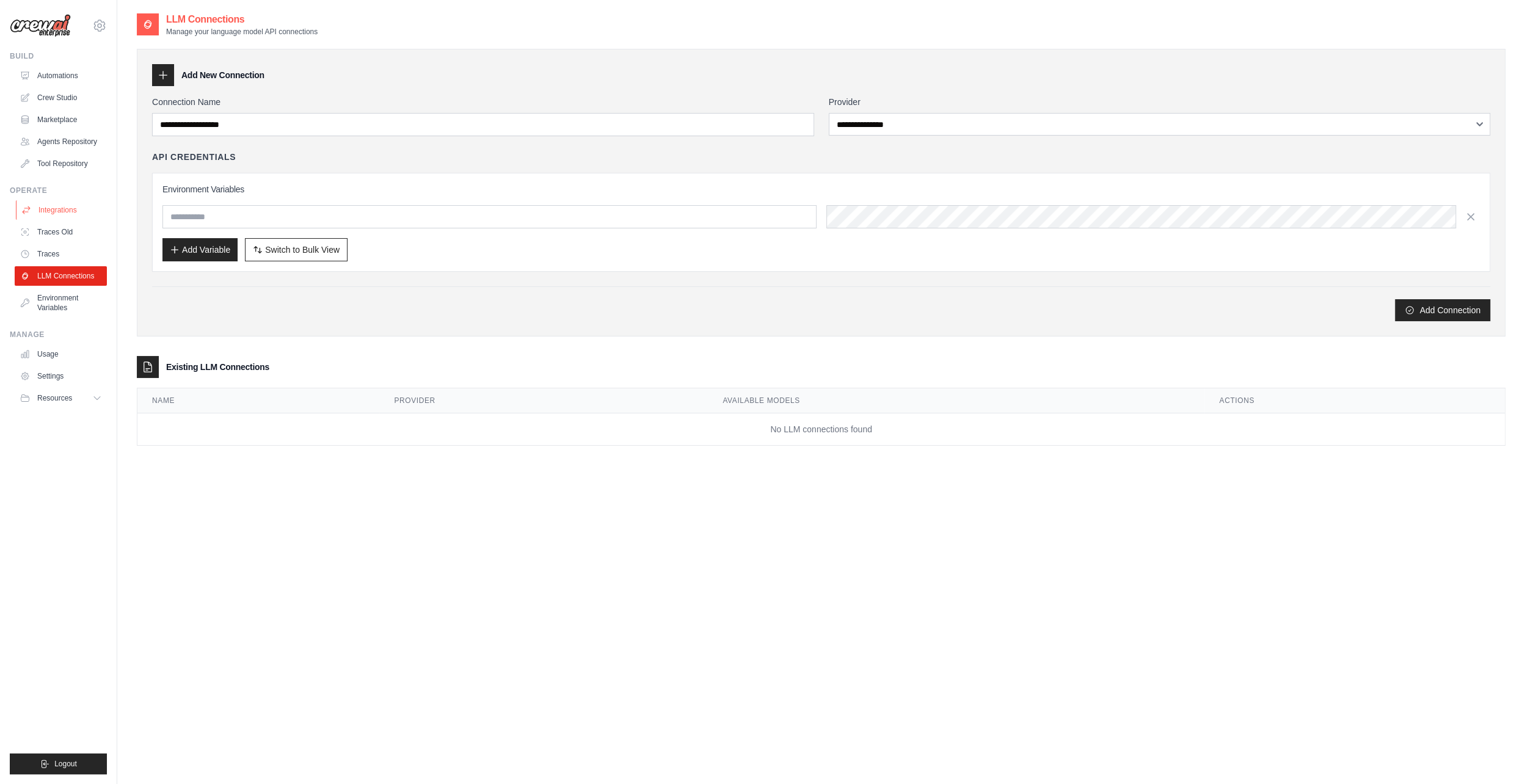
click at [62, 219] on link "Integrations" at bounding box center [62, 210] width 92 height 20
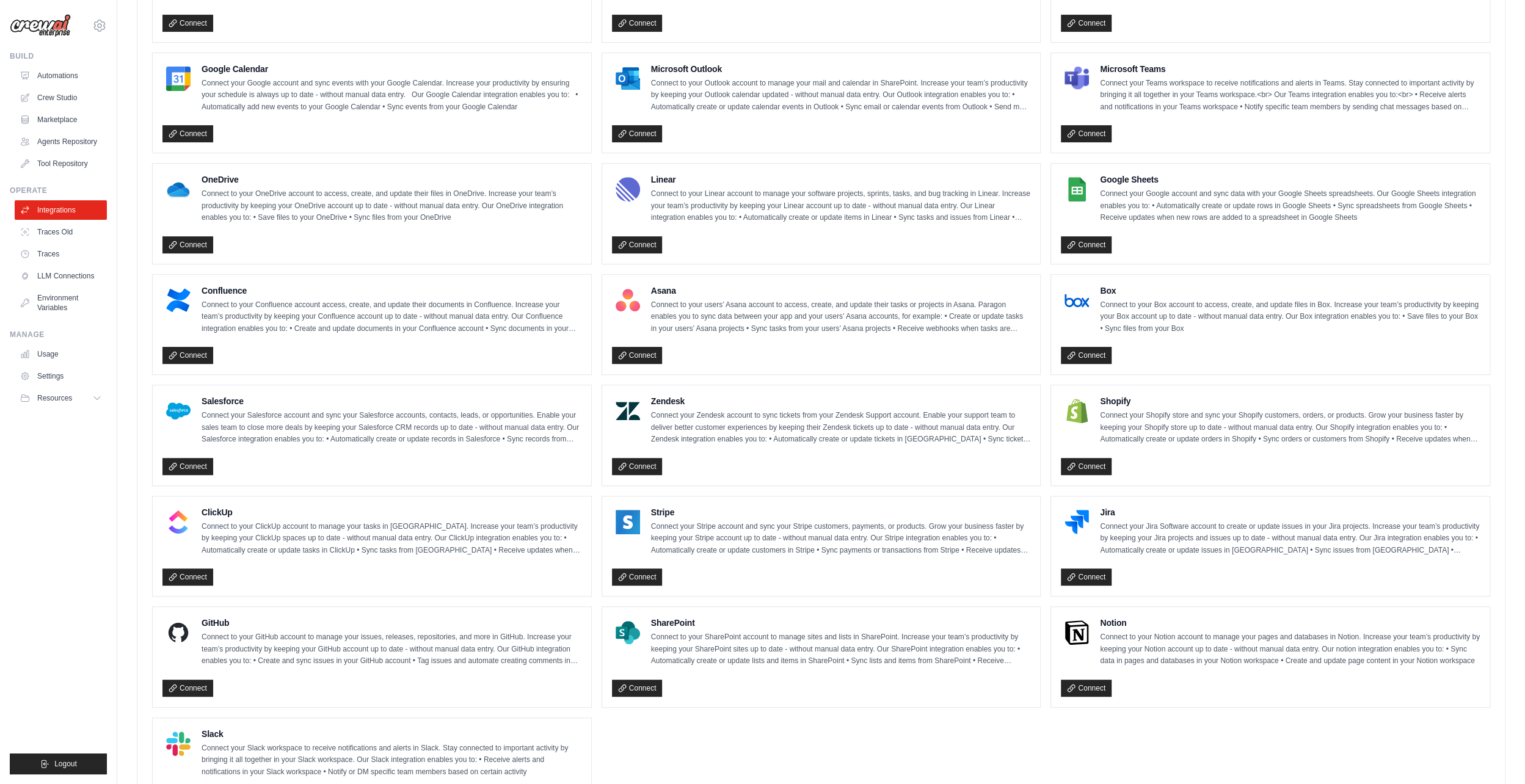
scroll to position [497, 0]
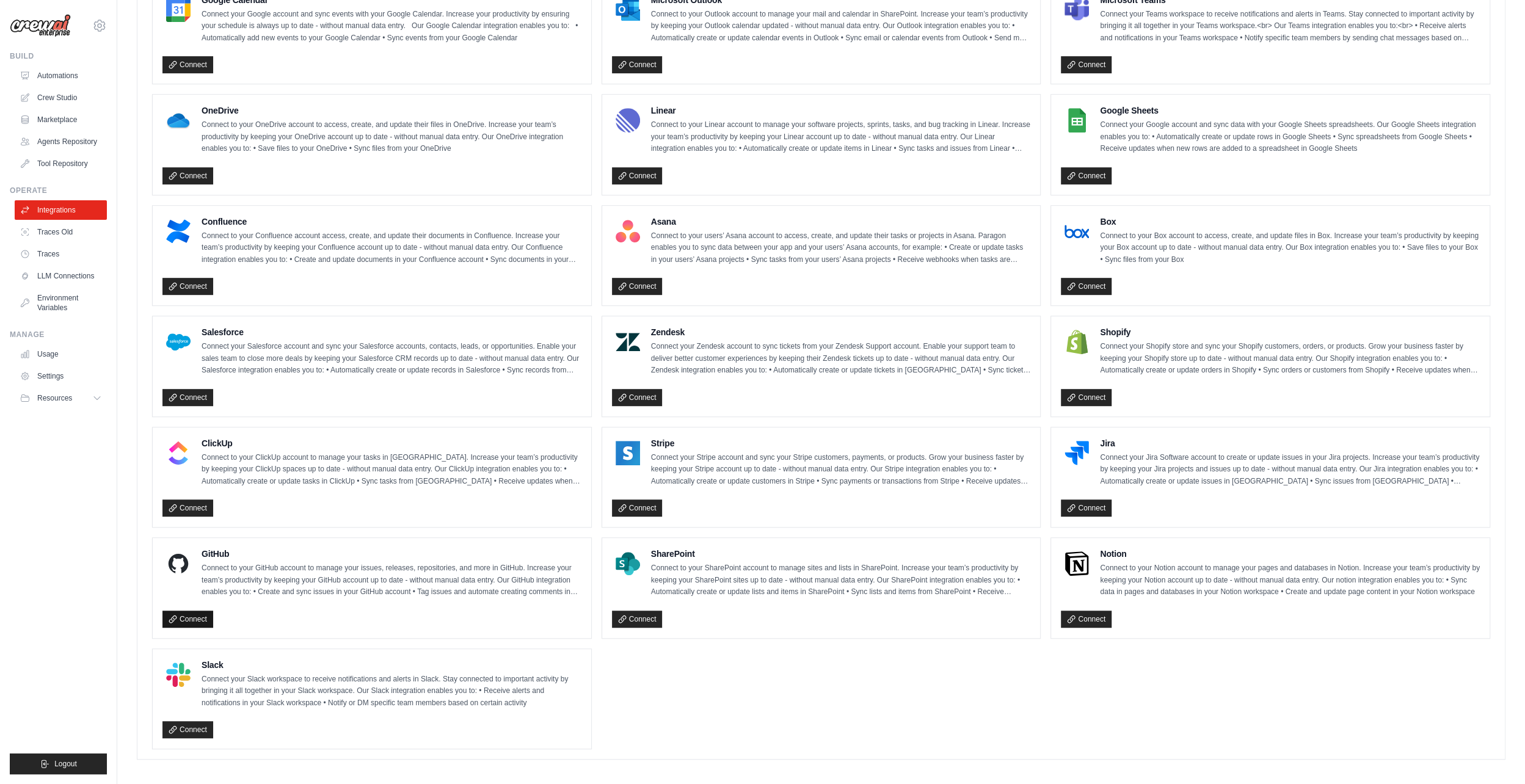
click at [197, 611] on link "Connect" at bounding box center [188, 619] width 51 height 17
